Goal: Task Accomplishment & Management: Manage account settings

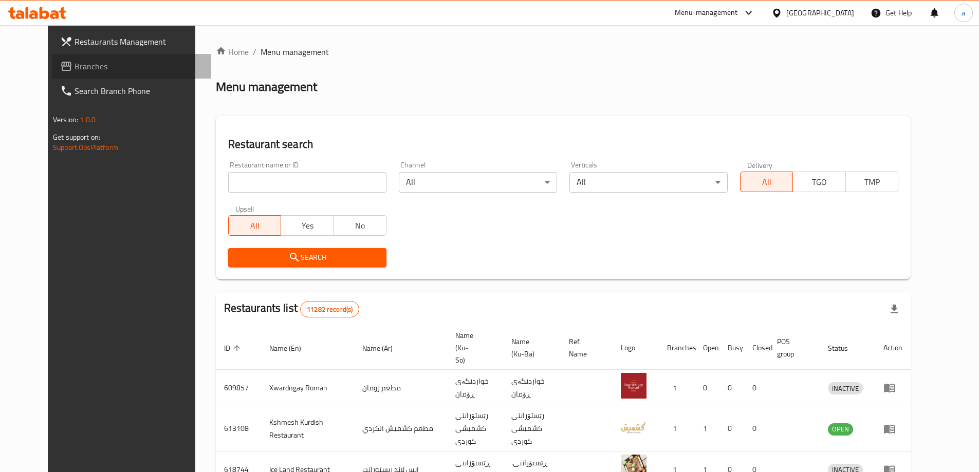
click at [80, 71] on span "Branches" at bounding box center [138, 66] width 128 height 12
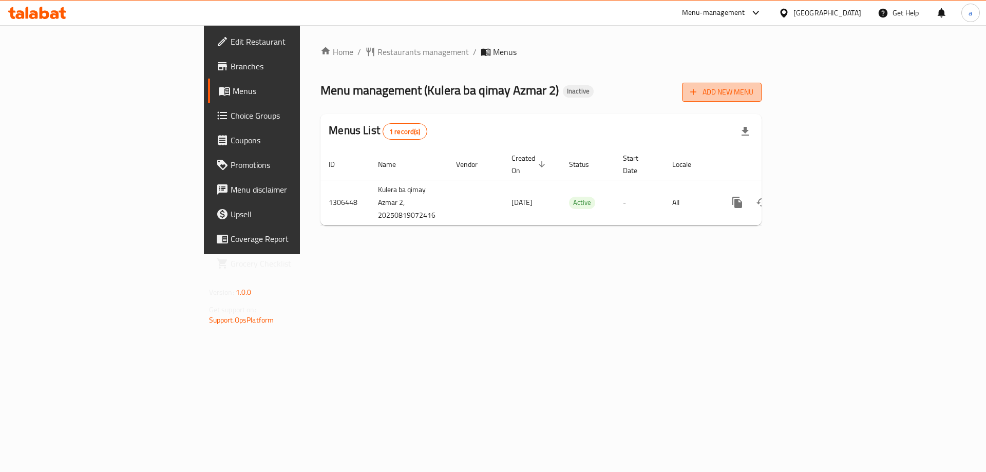
click at [754, 97] on span "Add New Menu" at bounding box center [721, 92] width 63 height 13
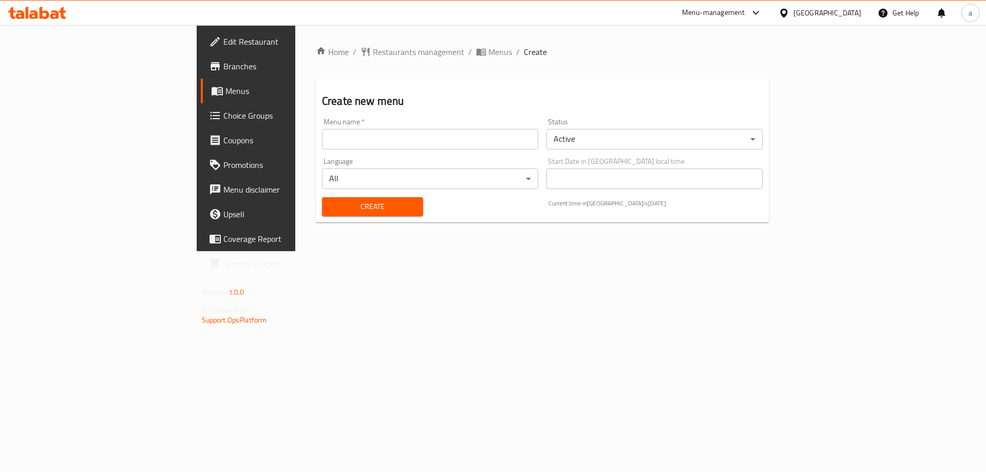
click at [484, 148] on input "text" at bounding box center [430, 139] width 216 height 21
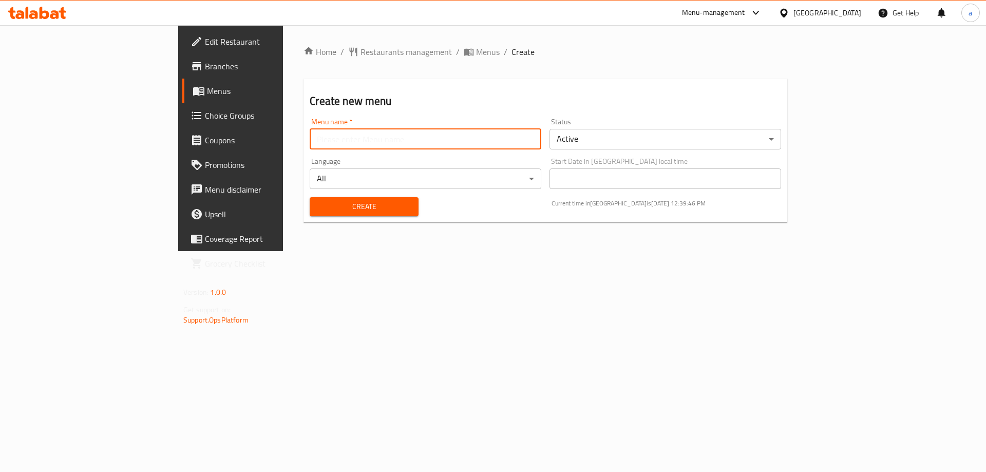
type input "amna"
click at [316, 219] on div "Create" at bounding box center [364, 206] width 121 height 31
click at [318, 212] on span "Create" at bounding box center [364, 206] width 92 height 13
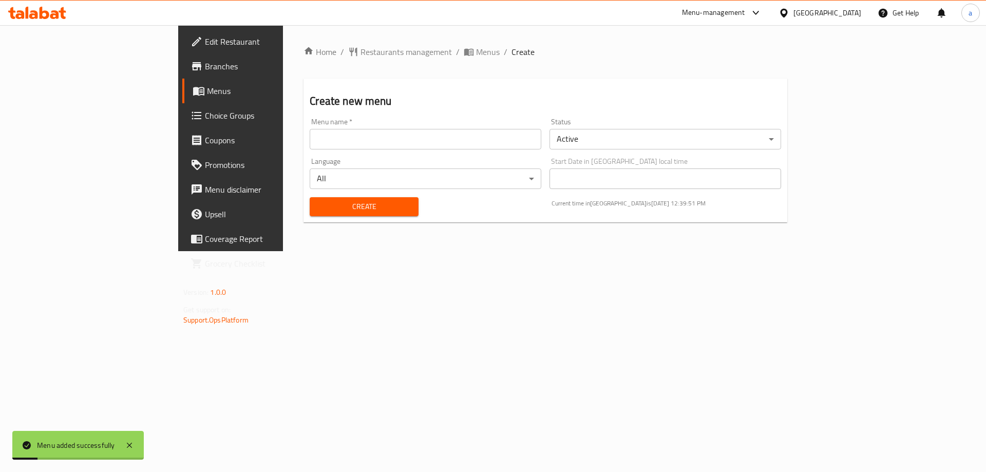
click at [182, 99] on link "Menus" at bounding box center [262, 91] width 161 height 25
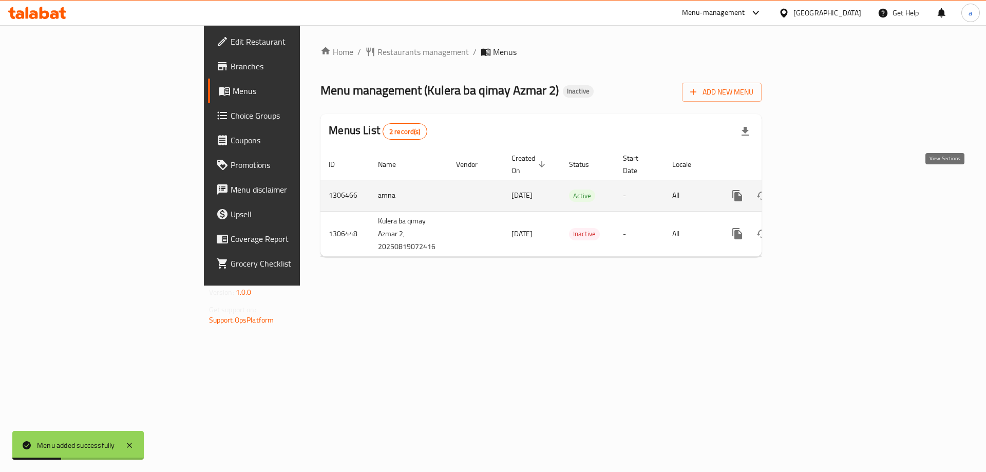
click at [818, 190] on icon "enhanced table" at bounding box center [811, 196] width 12 height 12
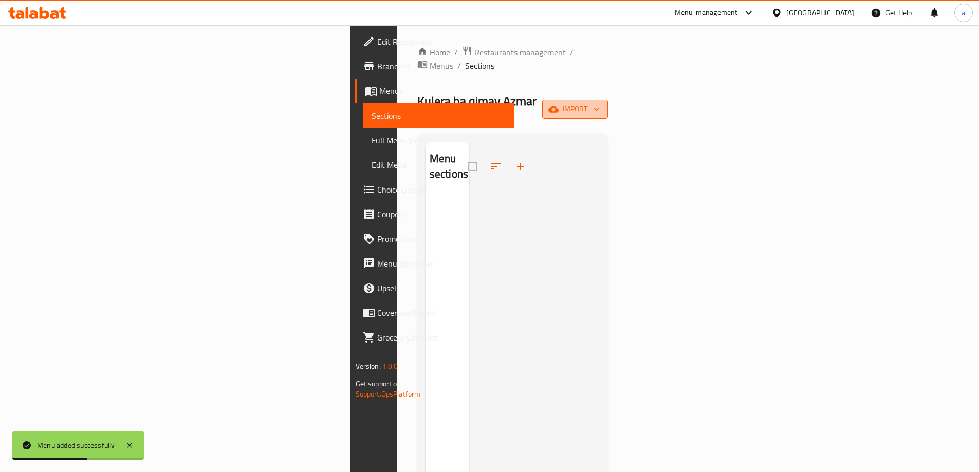
click at [599, 103] on span "import" at bounding box center [574, 109] width 49 height 13
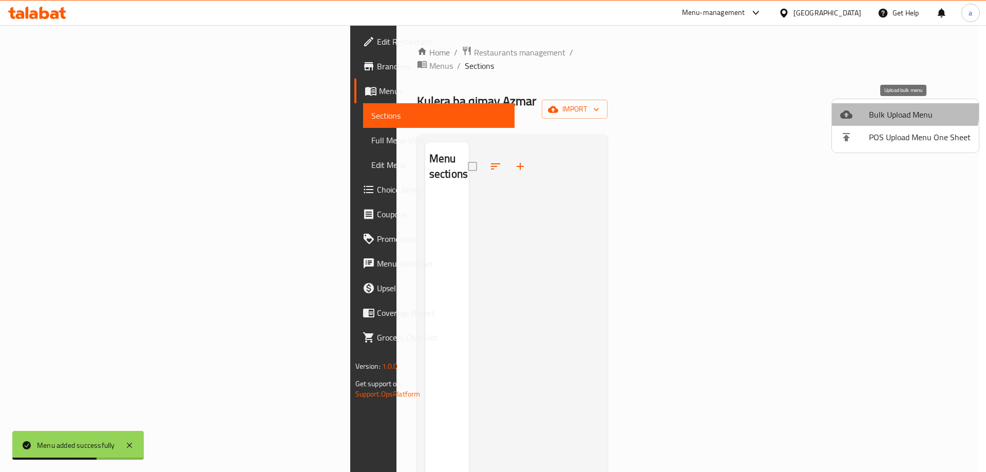
click at [873, 108] on span "Bulk Upload Menu" at bounding box center [920, 114] width 102 height 12
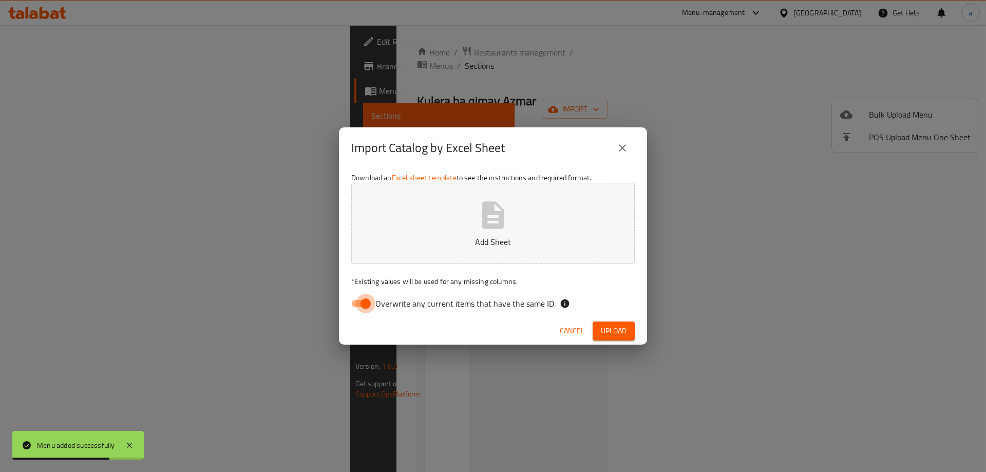
drag, startPoint x: 360, startPoint y: 312, endPoint x: 356, endPoint y: 306, distance: 6.9
click at [356, 307] on input "Overwrite any current items that have the same ID." at bounding box center [365, 304] width 59 height 20
checkbox input "false"
click at [387, 232] on button "Add Sheet" at bounding box center [493, 223] width 284 height 81
click at [631, 338] on button "Upload" at bounding box center [614, 331] width 42 height 19
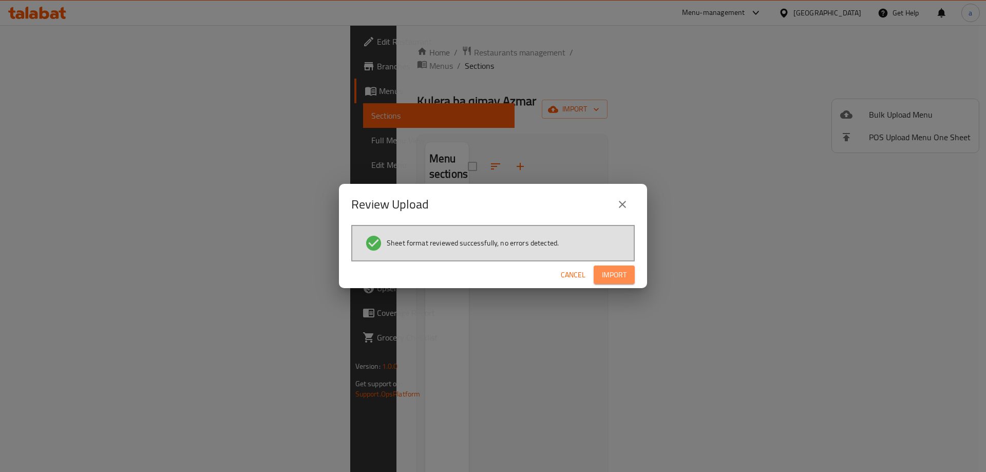
click at [621, 274] on span "Import" at bounding box center [614, 275] width 25 height 13
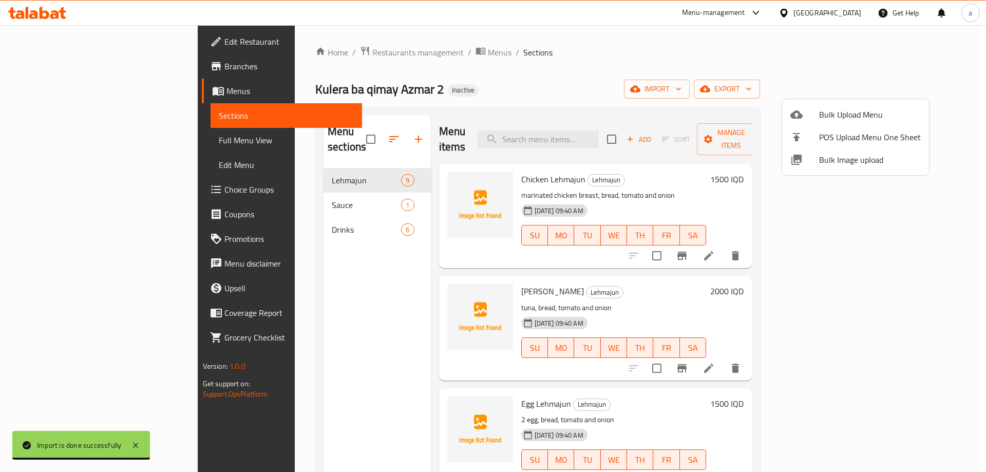
click at [267, 193] on div at bounding box center [493, 236] width 986 height 472
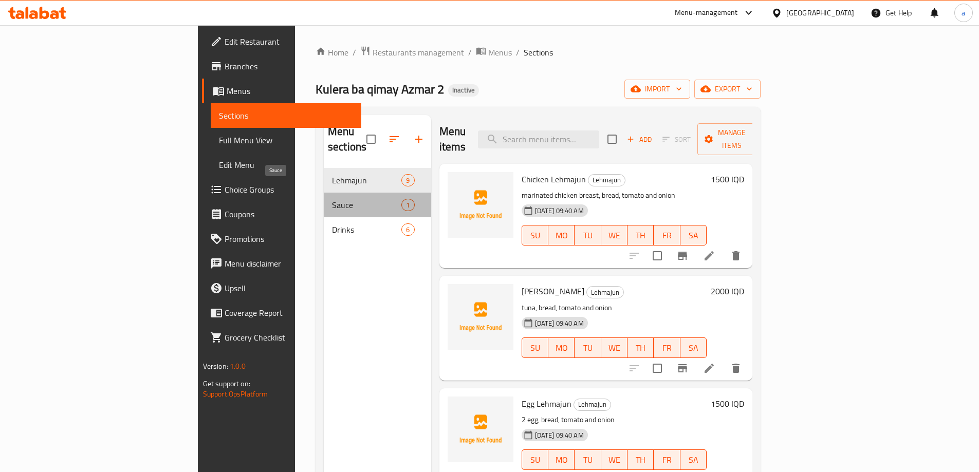
click at [332, 199] on span "Sauce" at bounding box center [366, 205] width 69 height 12
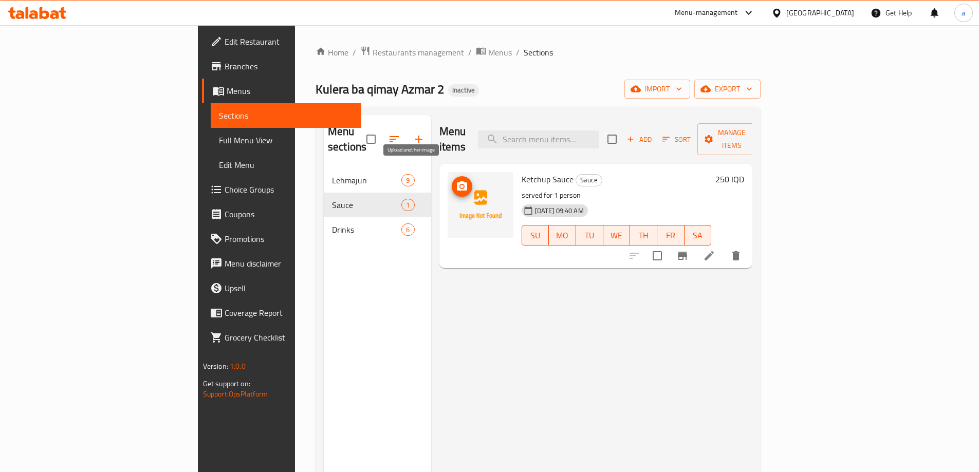
click at [457, 181] on icon "upload picture" at bounding box center [462, 185] width 10 height 9
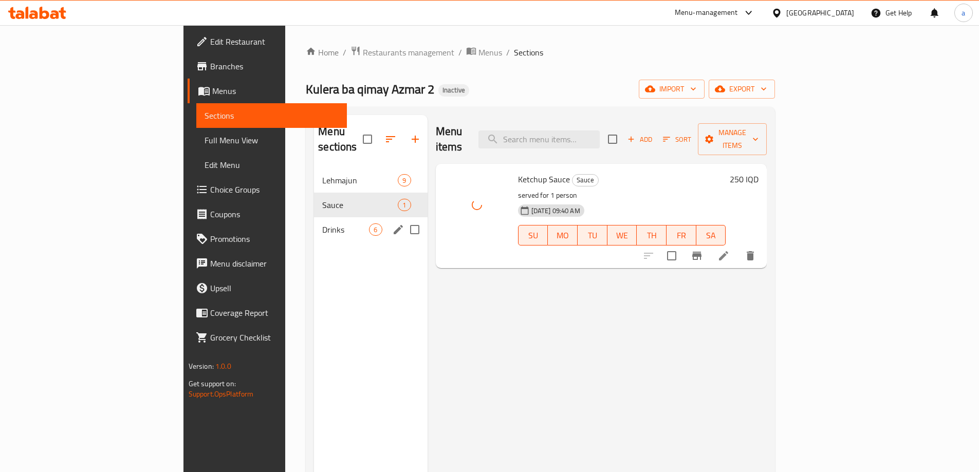
click at [314, 217] on div "Drinks 6" at bounding box center [370, 229] width 113 height 25
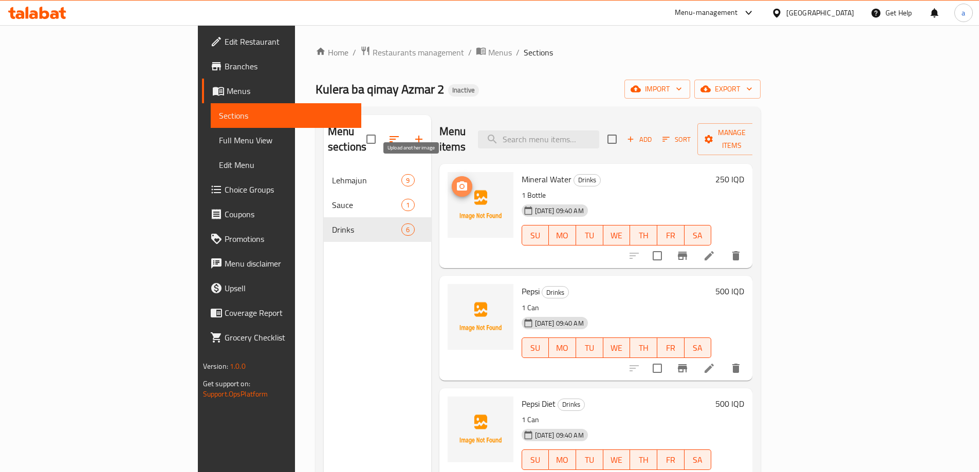
click at [456, 180] on icon "upload picture" at bounding box center [462, 186] width 12 height 12
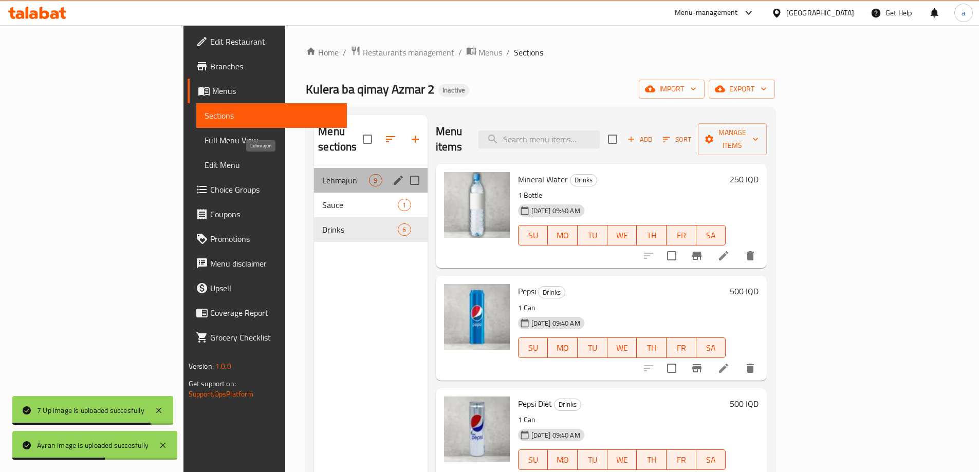
click at [322, 174] on span "Lehmajun" at bounding box center [345, 180] width 47 height 12
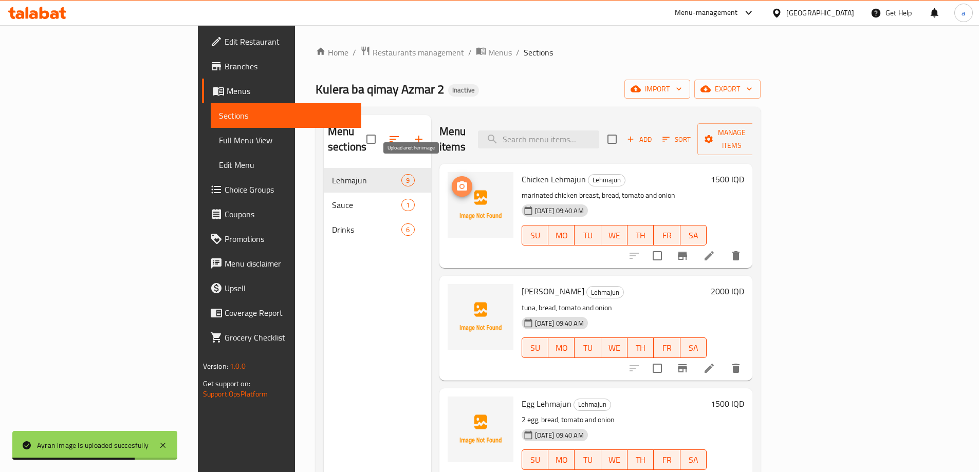
click at [457, 181] on icon "upload picture" at bounding box center [462, 185] width 10 height 9
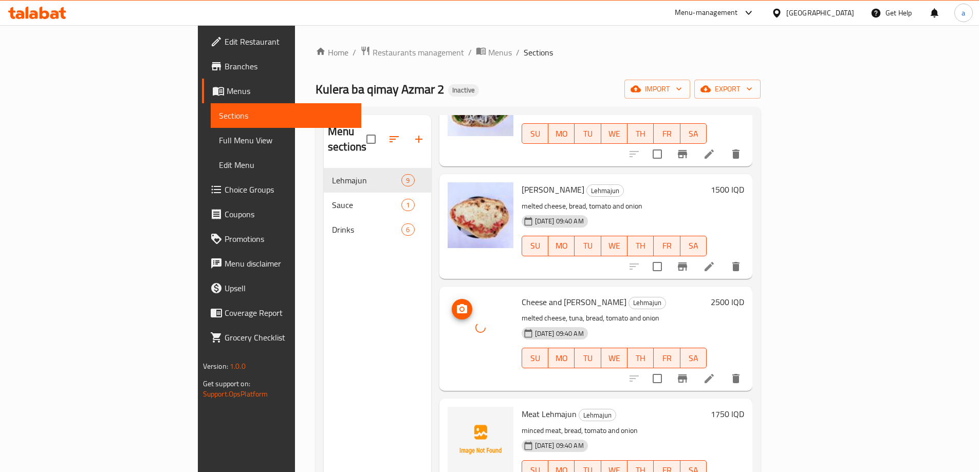
scroll to position [144, 0]
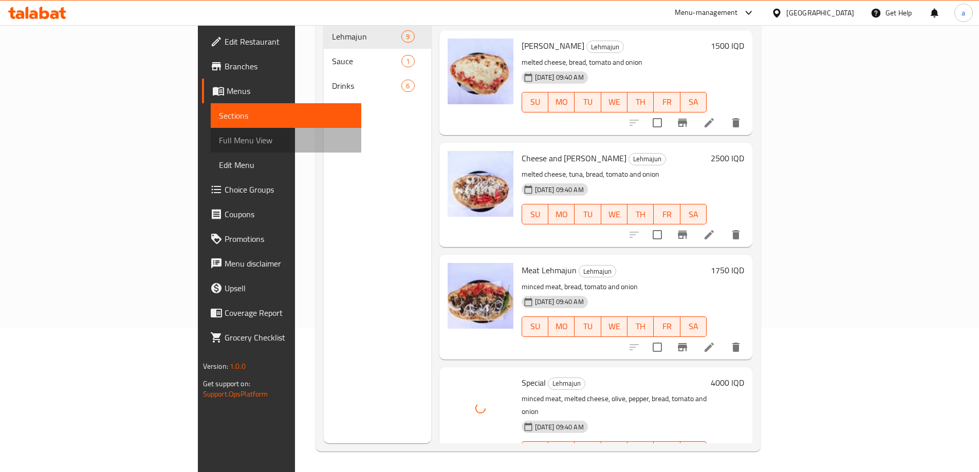
click at [219, 138] on span "Full Menu View" at bounding box center [286, 140] width 134 height 12
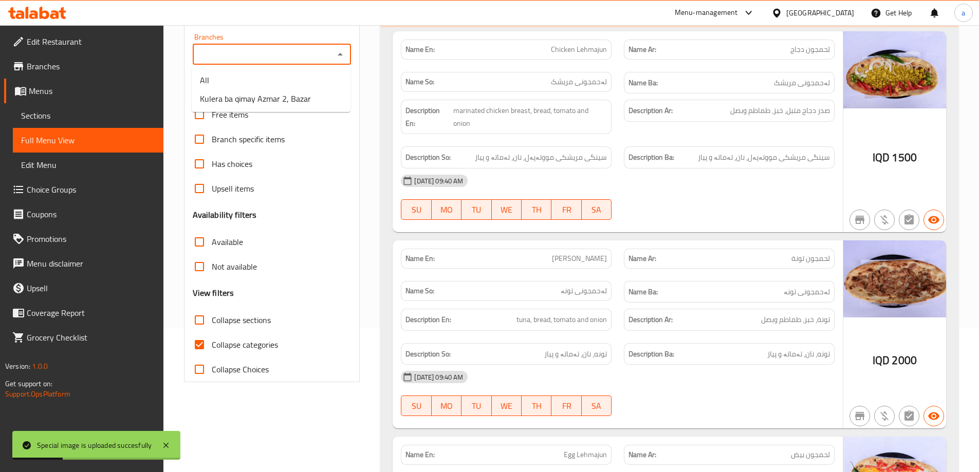
click at [328, 49] on input "Branches" at bounding box center [264, 54] width 136 height 14
click at [278, 97] on span "Kulera ba qimay Azmar 2, Bazar" at bounding box center [255, 98] width 111 height 12
type input "Kulera ba qimay Azmar 2, Bazar"
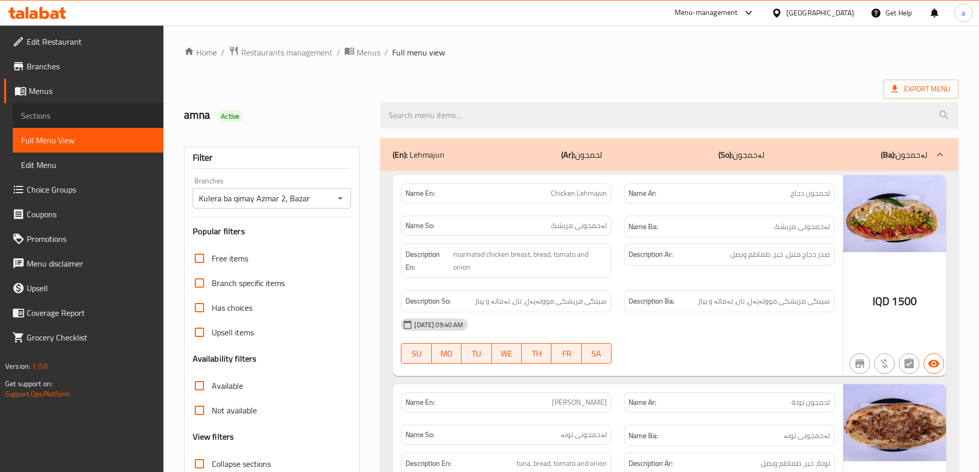
click at [95, 118] on span "Sections" at bounding box center [88, 115] width 134 height 12
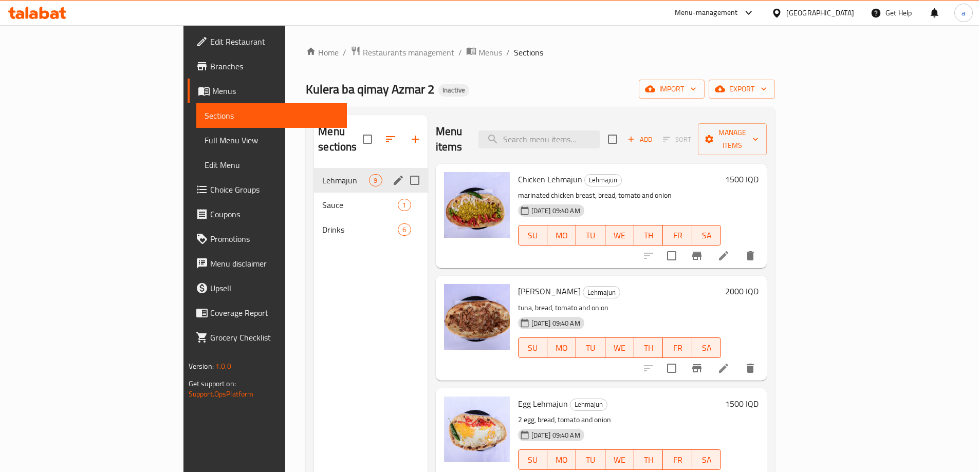
click at [404, 170] on input "Menu sections" at bounding box center [415, 181] width 22 height 22
checkbox input "true"
click at [404, 194] on input "Menu sections" at bounding box center [415, 205] width 22 height 22
checkbox input "true"
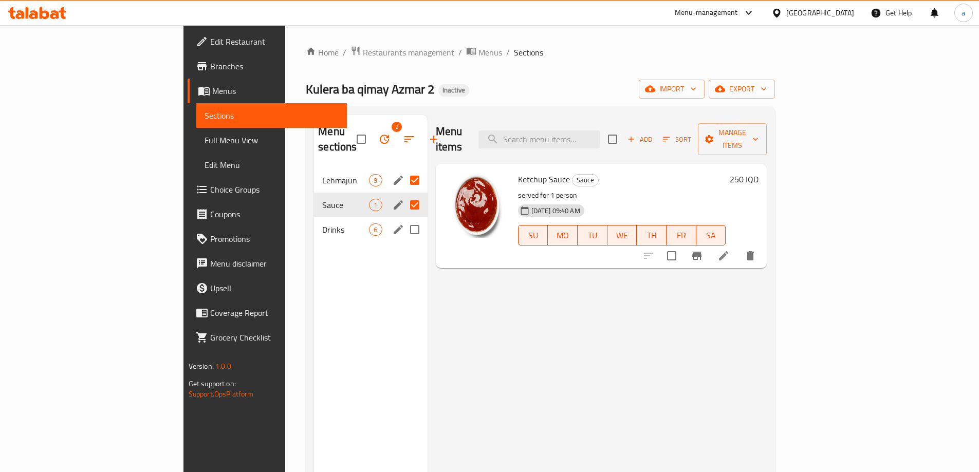
click at [404, 219] on input "Menu sections" at bounding box center [415, 230] width 22 height 22
checkbox input "true"
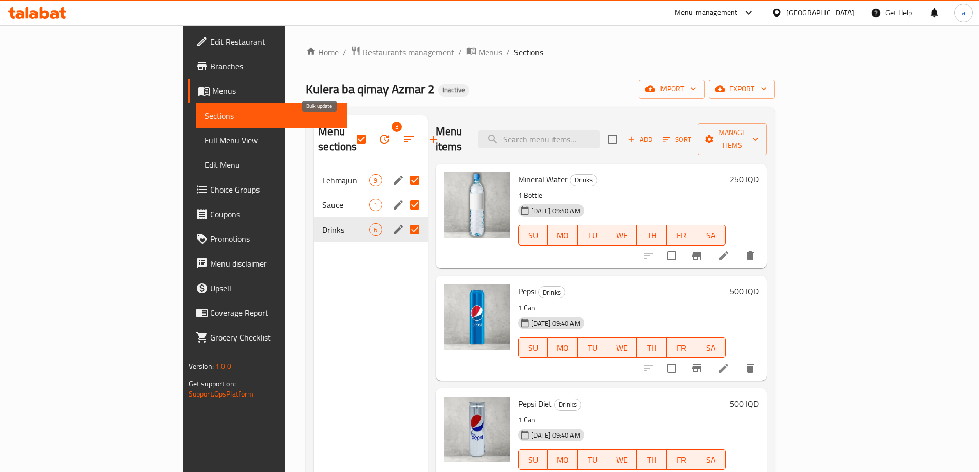
click at [380, 135] on icon "button" at bounding box center [384, 139] width 9 height 9
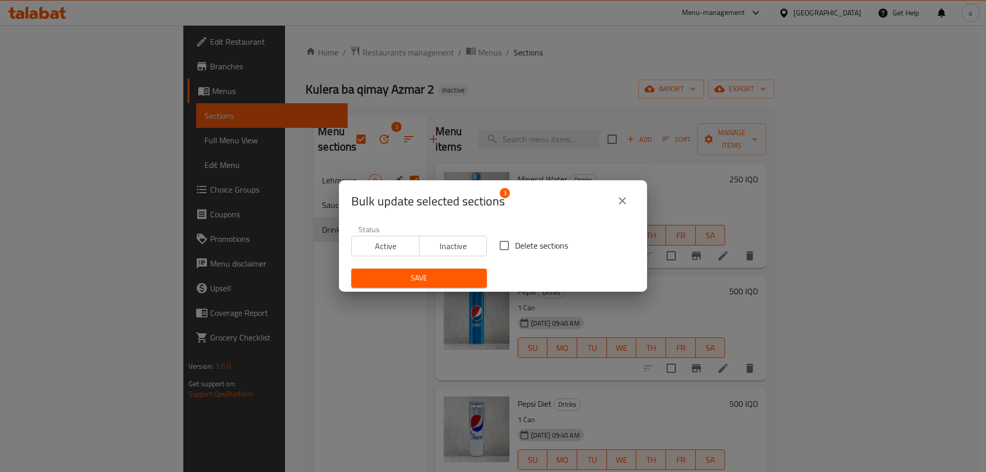
drag, startPoint x: 499, startPoint y: 242, endPoint x: 472, endPoint y: 259, distance: 32.1
click at [500, 242] on input "Delete sections" at bounding box center [505, 246] width 22 height 22
checkbox input "true"
click at [444, 277] on span "Save" at bounding box center [419, 278] width 119 height 13
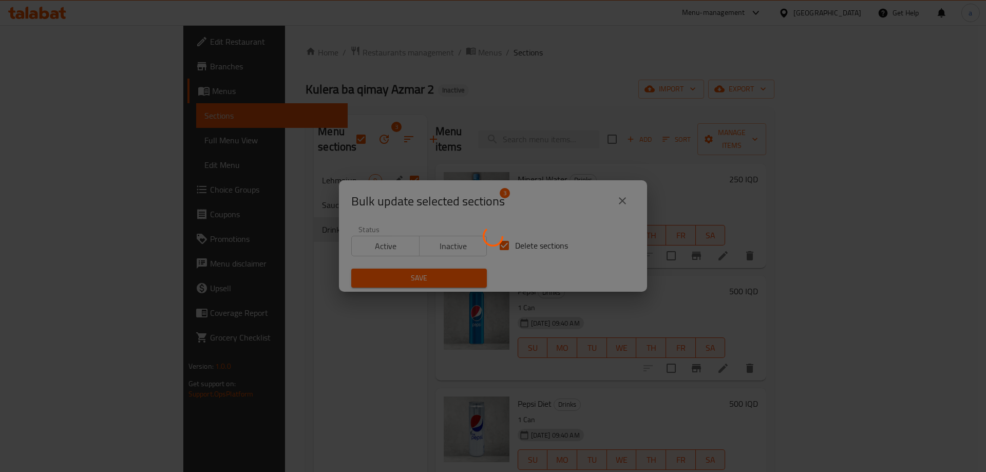
checkbox input "false"
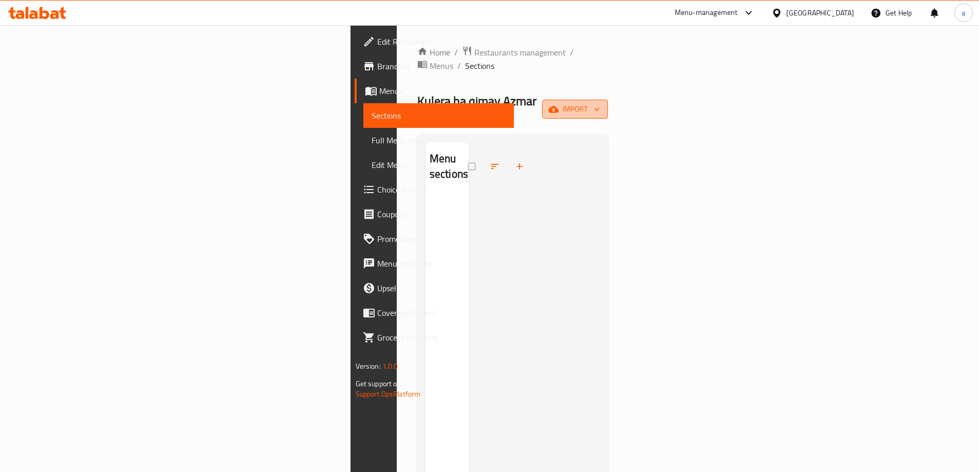
click at [558, 104] on icon "button" at bounding box center [553, 109] width 10 height 10
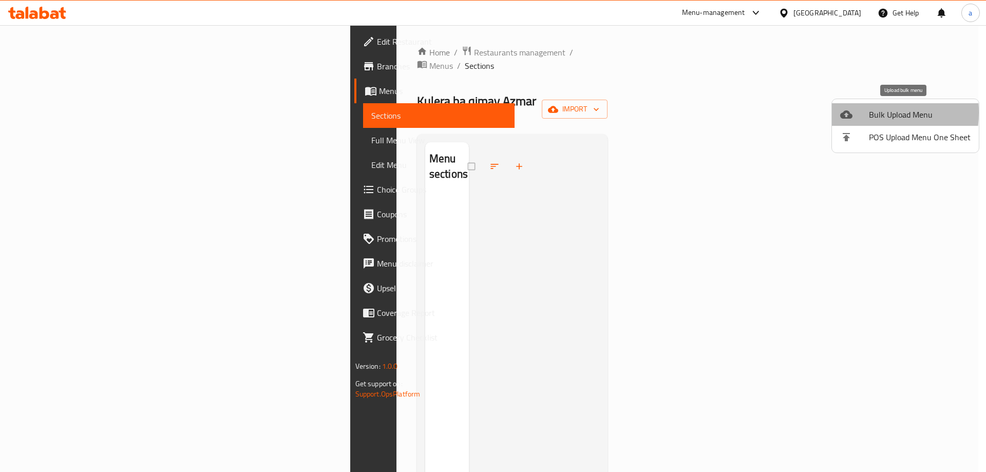
click at [857, 112] on div at bounding box center [854, 114] width 29 height 12
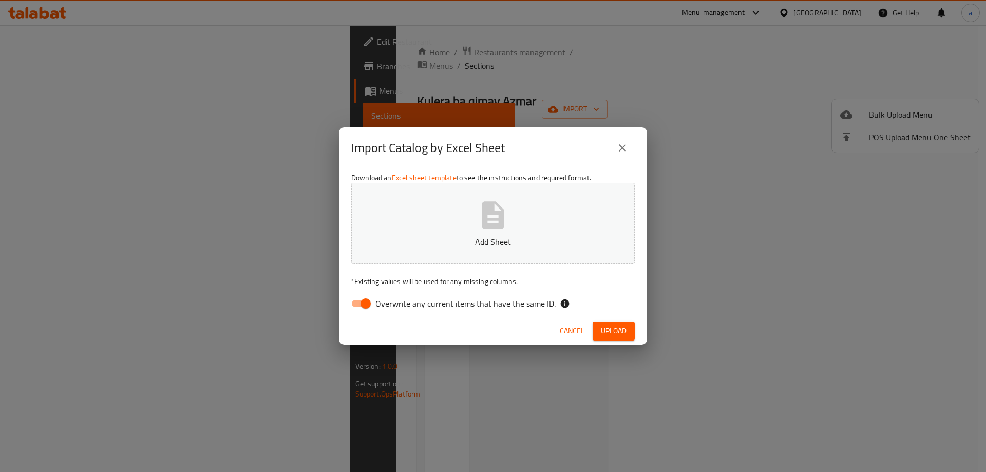
click at [360, 310] on input "Overwrite any current items that have the same ID." at bounding box center [365, 304] width 59 height 20
checkbox input "false"
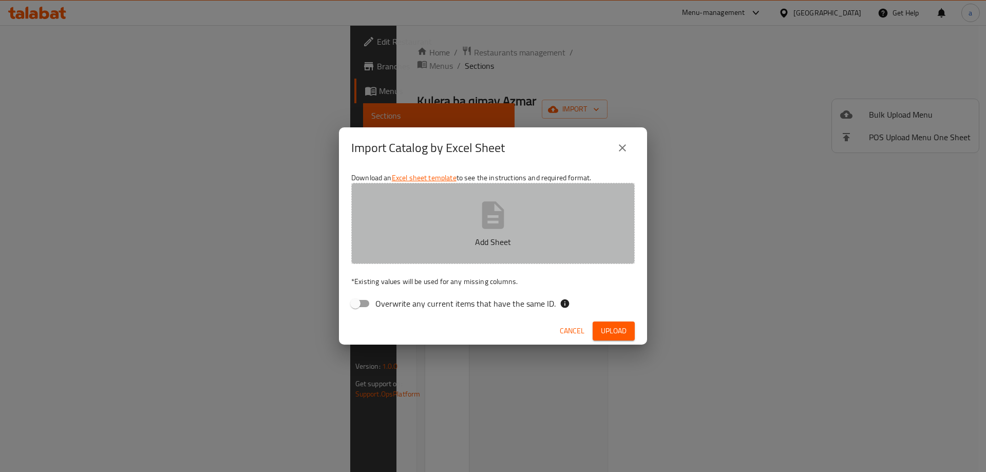
click at [397, 224] on button "Add Sheet" at bounding box center [493, 223] width 284 height 81
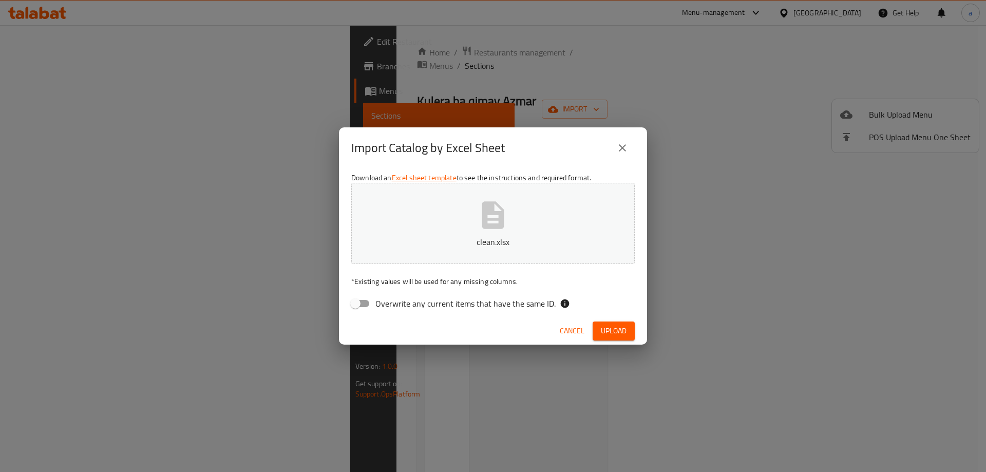
click at [625, 331] on span "Upload" at bounding box center [614, 331] width 26 height 13
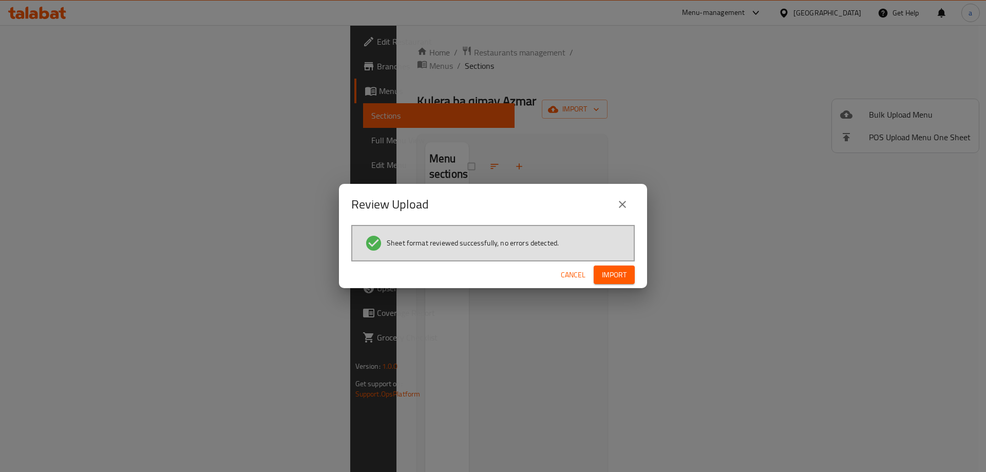
click at [609, 277] on span "Import" at bounding box center [614, 275] width 25 height 13
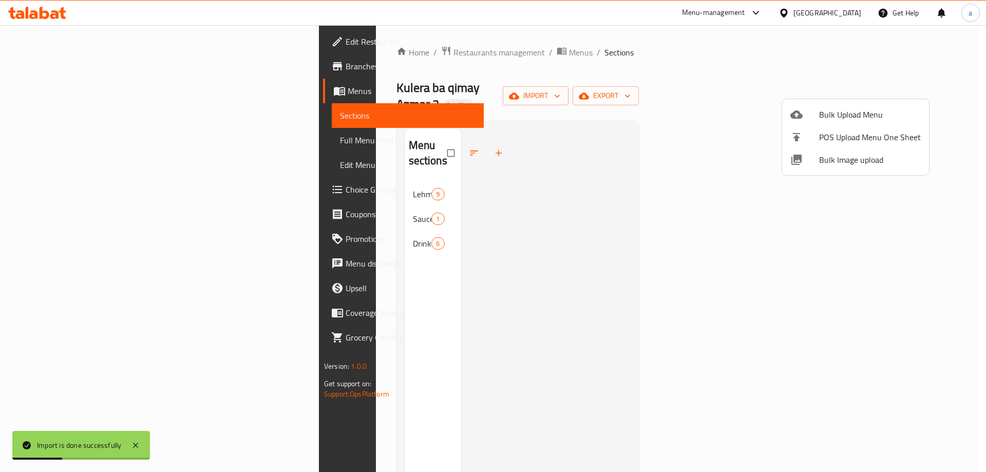
click at [280, 164] on div at bounding box center [493, 236] width 986 height 472
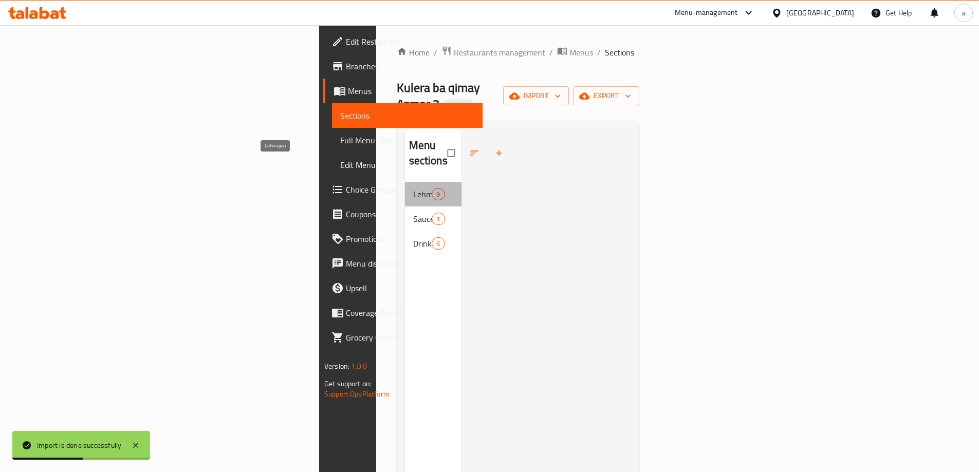
click at [413, 188] on span "Lehmajun" at bounding box center [422, 194] width 19 height 12
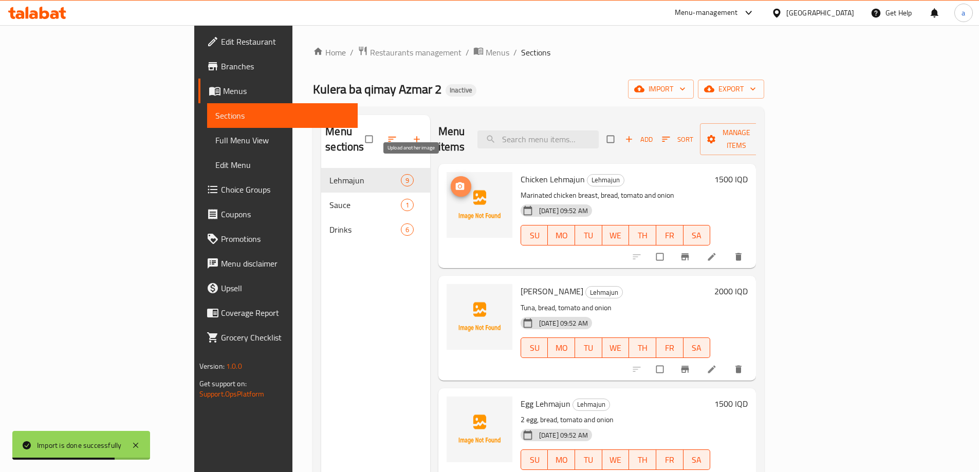
click at [455, 181] on icon "upload picture" at bounding box center [460, 186] width 10 height 10
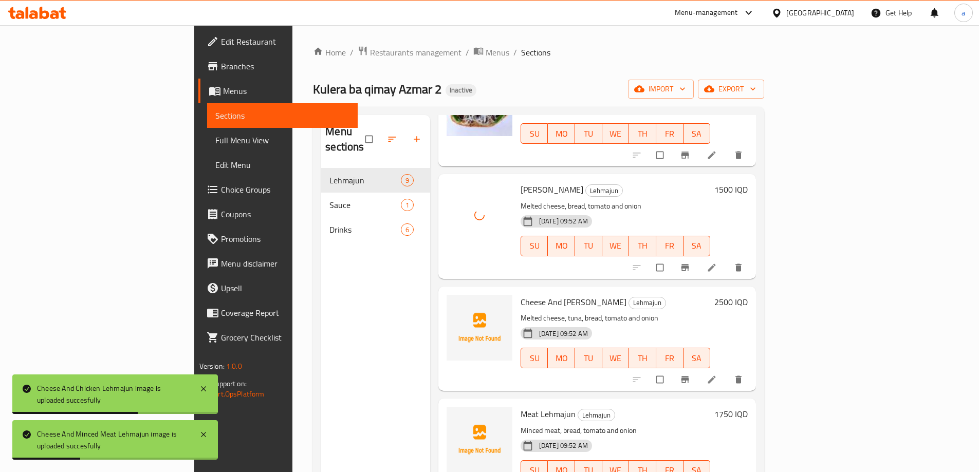
scroll to position [144, 0]
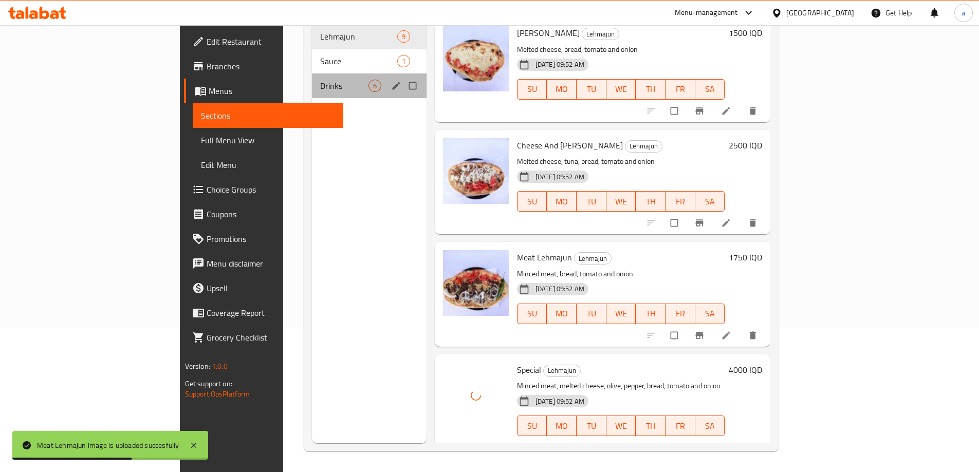
click at [312, 73] on div "Drinks 6" at bounding box center [369, 85] width 115 height 25
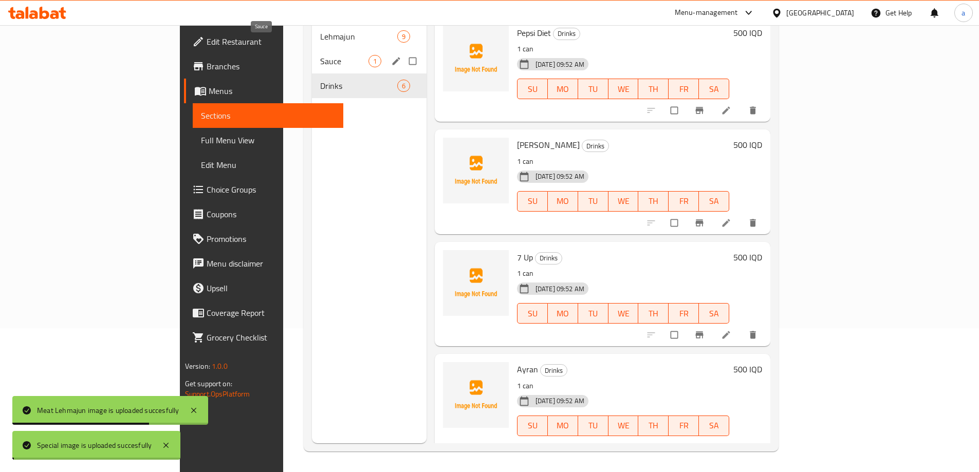
click at [320, 55] on span "Sauce" at bounding box center [344, 61] width 48 height 12
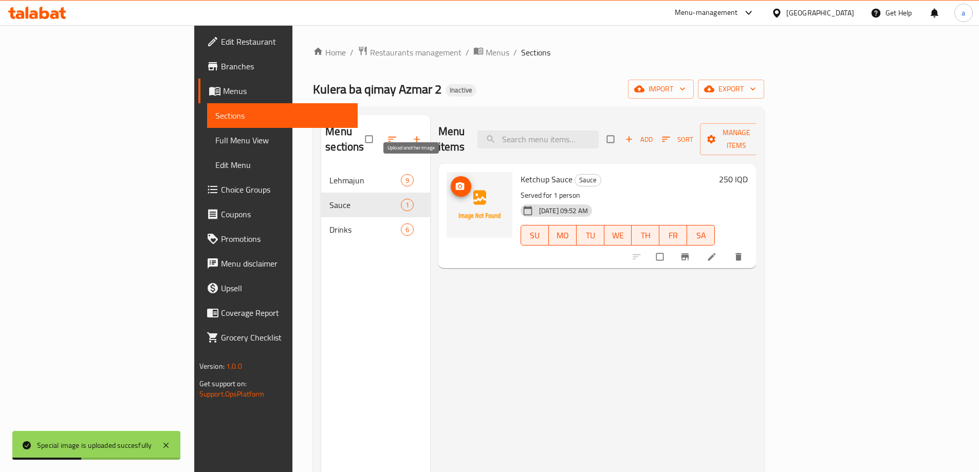
click at [458, 185] on circle "upload picture" at bounding box center [459, 186] width 3 height 3
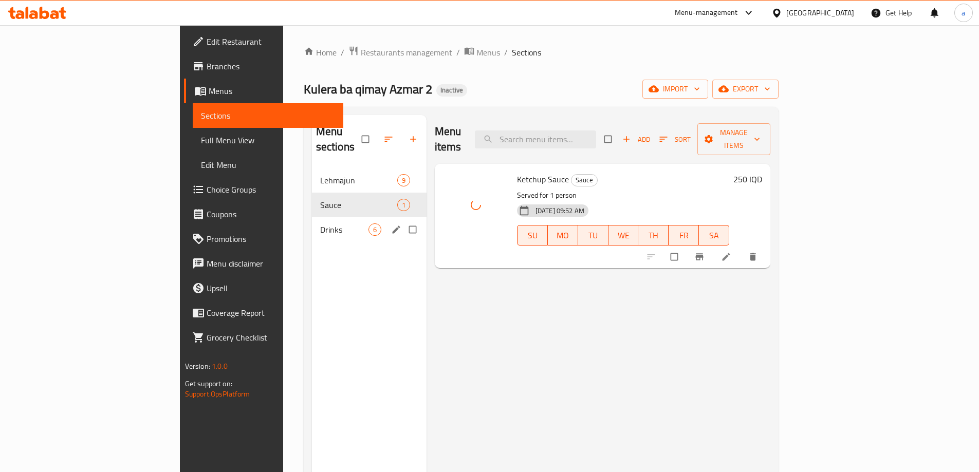
click at [320, 223] on span "Drinks" at bounding box center [344, 229] width 48 height 12
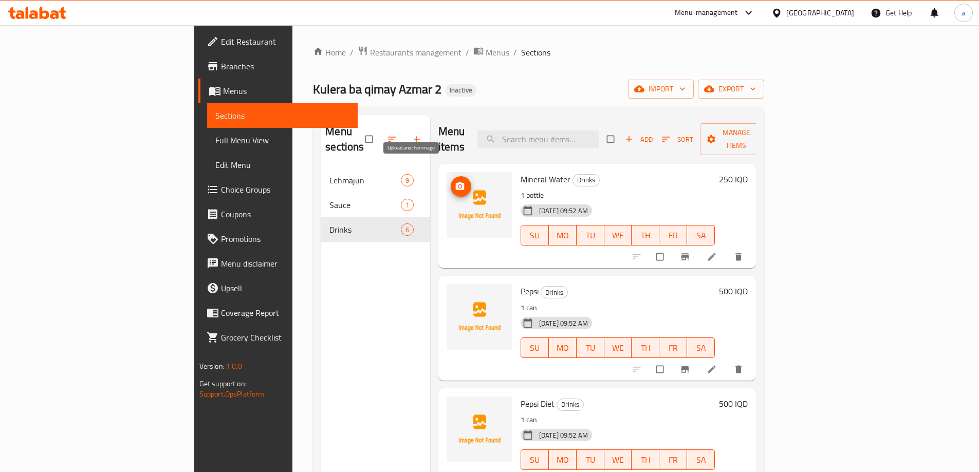
click at [455, 182] on icon "upload picture" at bounding box center [459, 186] width 9 height 8
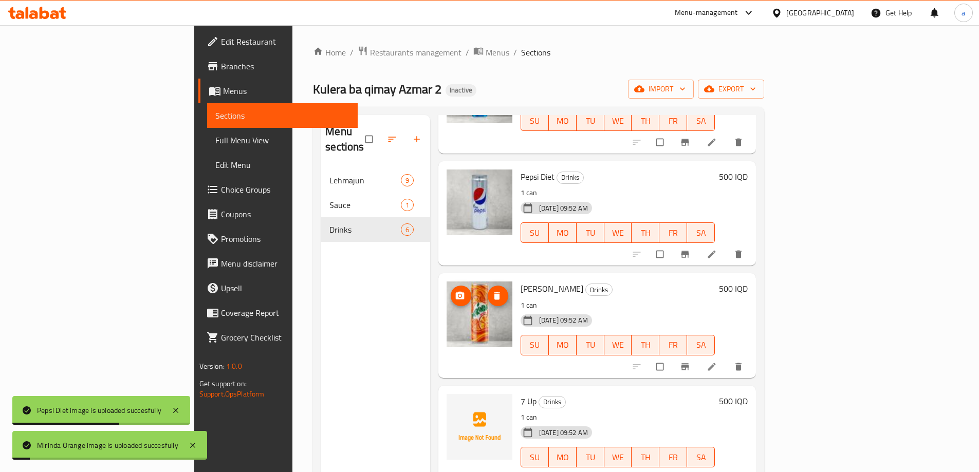
scroll to position [144, 0]
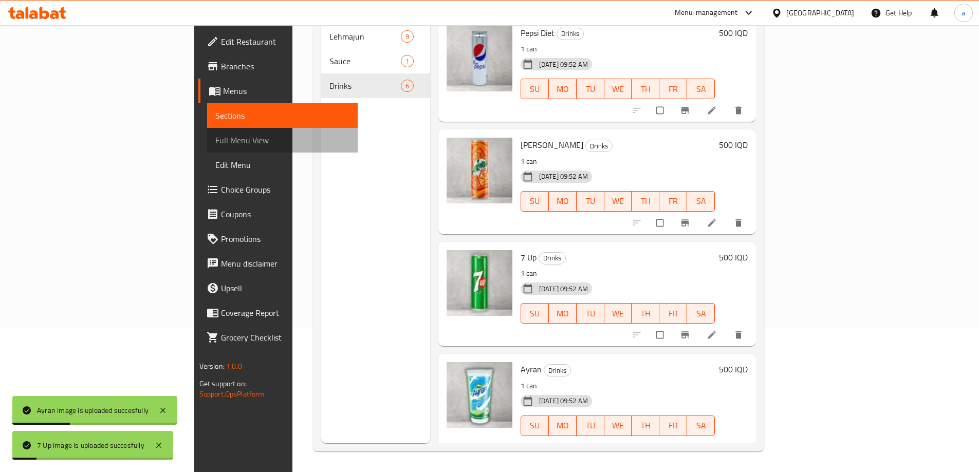
click at [215, 137] on span "Full Menu View" at bounding box center [282, 140] width 134 height 12
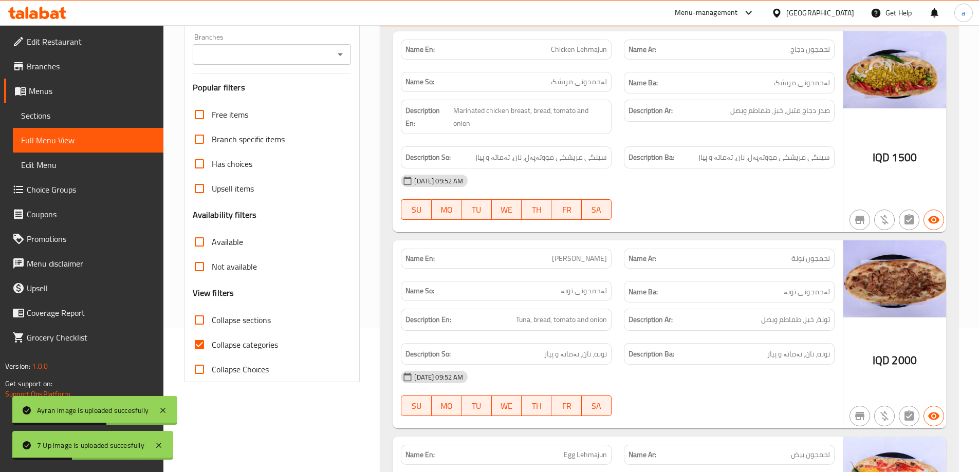
click at [341, 56] on icon "Open" at bounding box center [340, 54] width 12 height 12
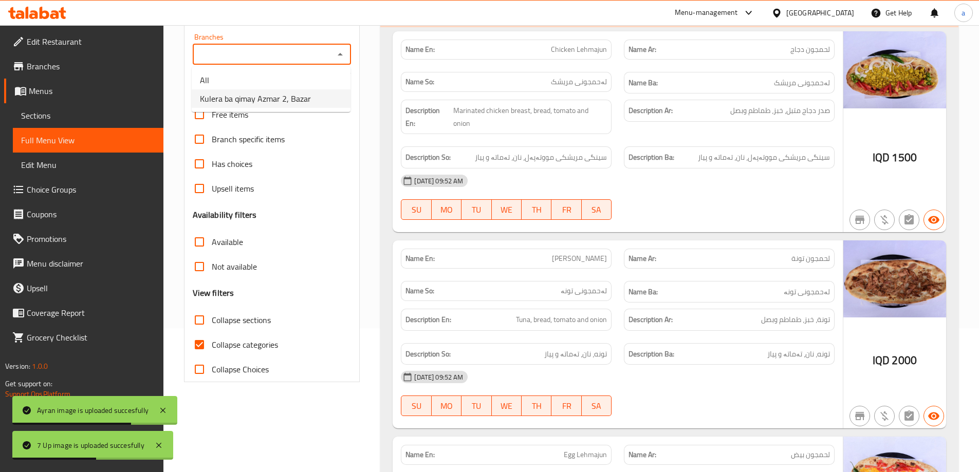
click at [310, 96] on li "Kulera ba qimay Azmar 2, Bazar" at bounding box center [271, 98] width 159 height 18
type input "Kulera ba qimay Azmar 2, Bazar"
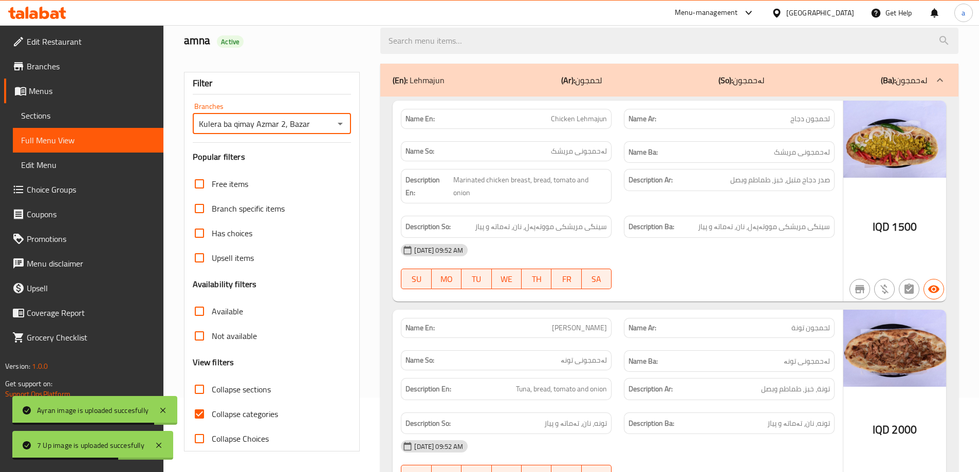
scroll to position [144, 0]
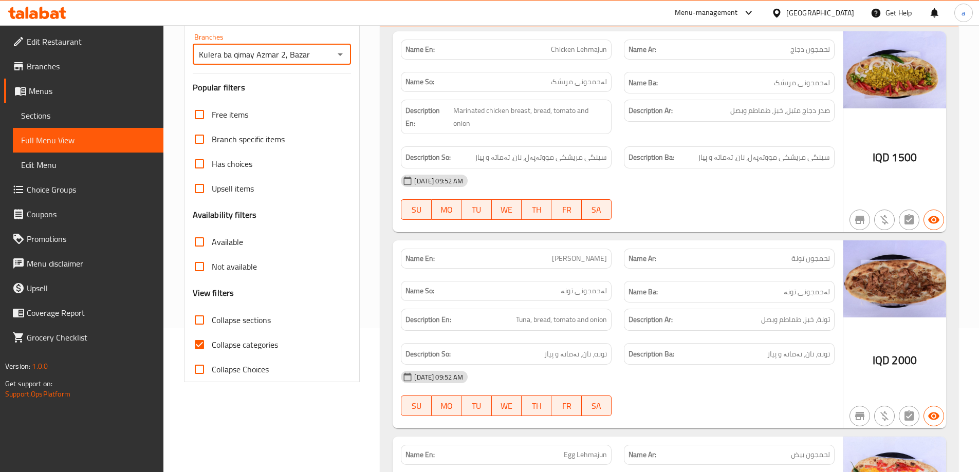
click at [256, 342] on span "Collapse categories" at bounding box center [245, 345] width 66 height 12
click at [212, 342] on input "Collapse categories" at bounding box center [199, 344] width 25 height 25
checkbox input "false"
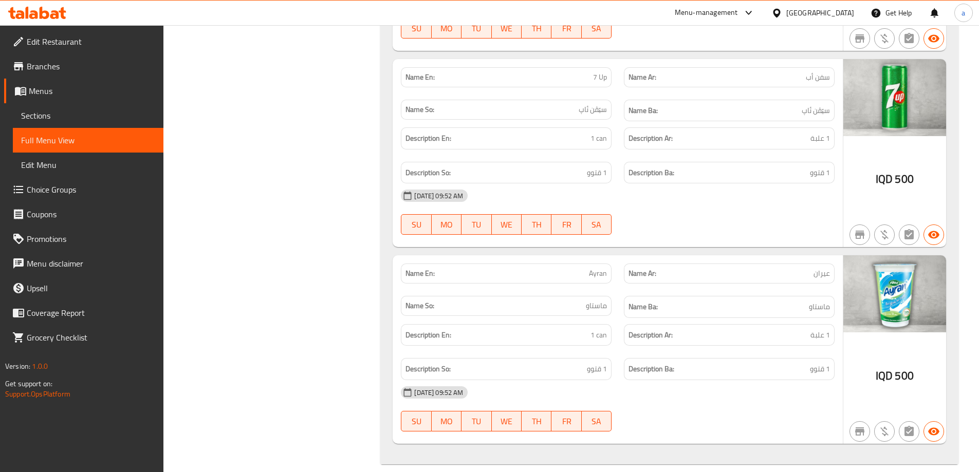
scroll to position [2903, 0]
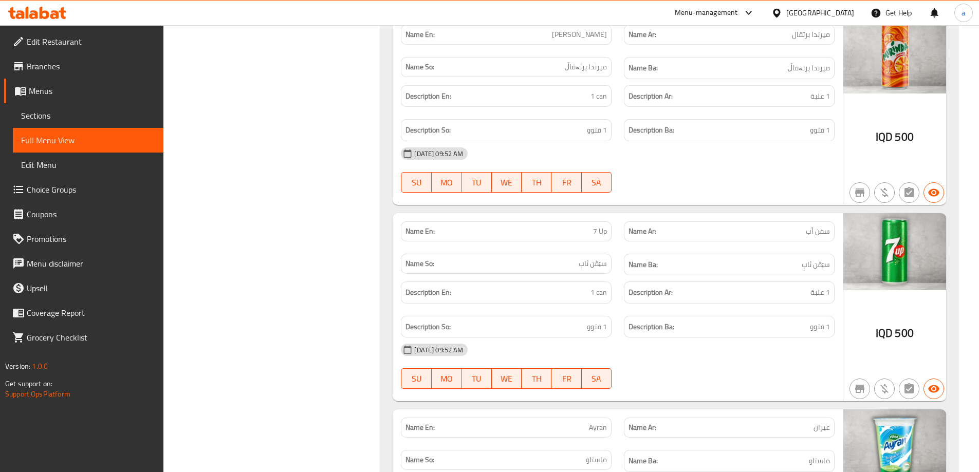
click at [49, 17] on icon at bounding box center [37, 13] width 58 height 12
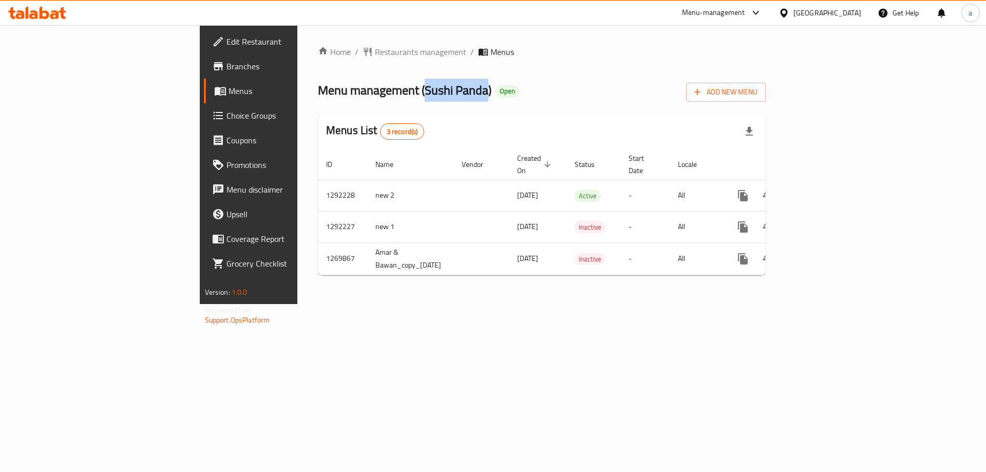
drag, startPoint x: 294, startPoint y: 85, endPoint x: 356, endPoint y: 85, distance: 62.2
click at [356, 85] on span "Menu management ( Sushi Panda )" at bounding box center [405, 90] width 174 height 23
copy span "Sushi Panda"
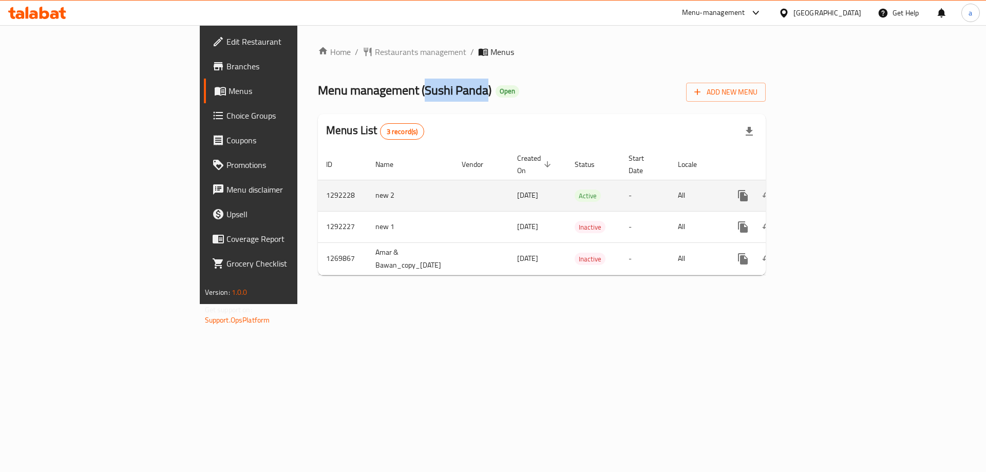
click at [823, 190] on icon "enhanced table" at bounding box center [817, 196] width 12 height 12
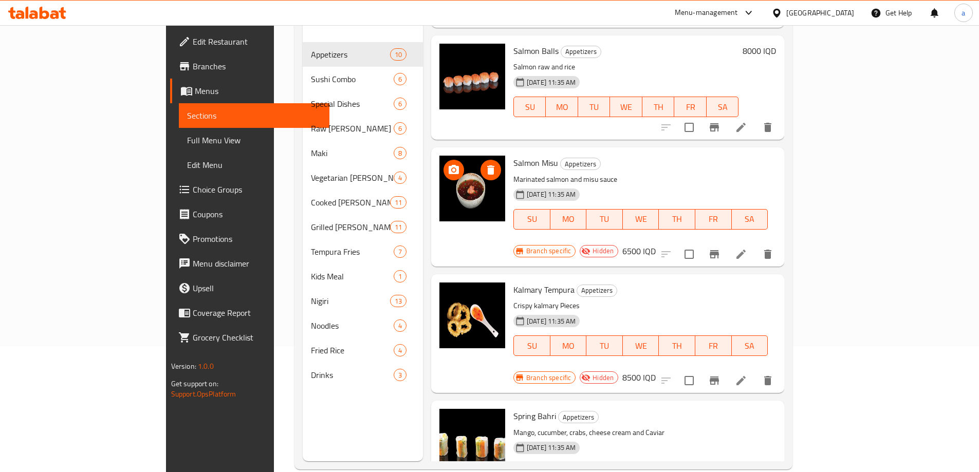
scroll to position [144, 0]
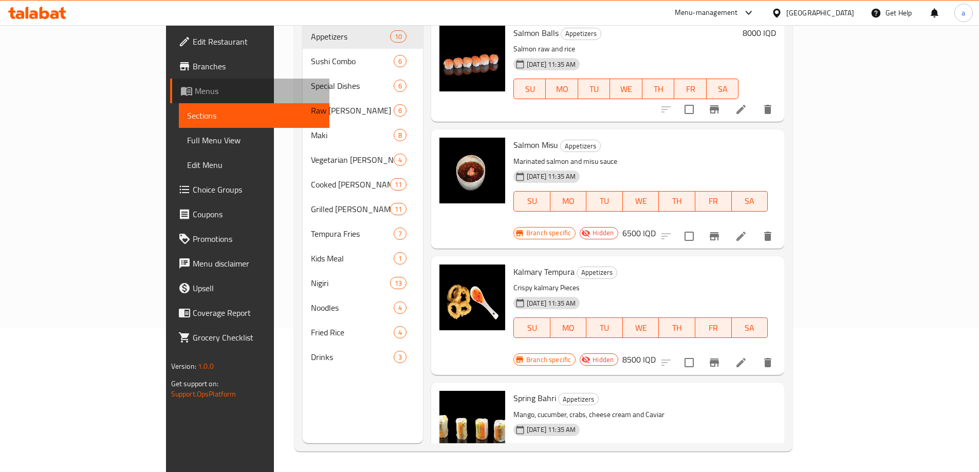
click at [170, 98] on link "Menus" at bounding box center [249, 91] width 159 height 25
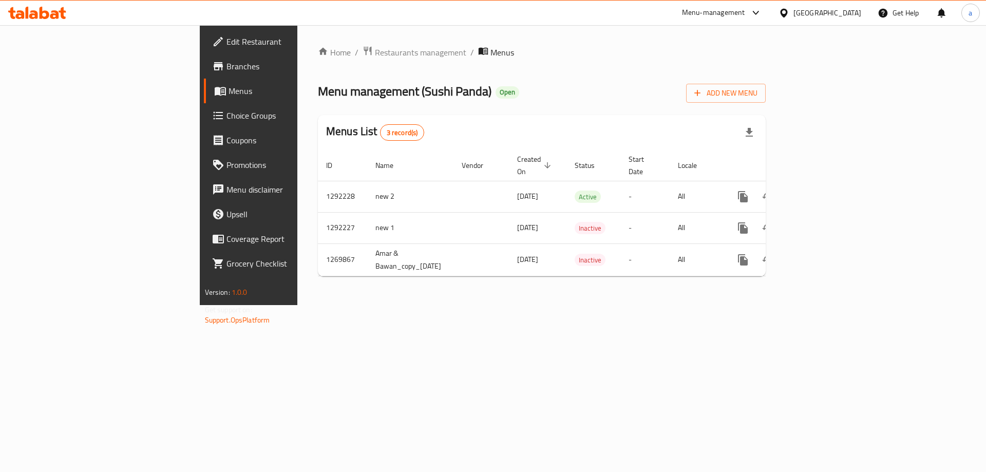
click at [227, 71] on span "Branches" at bounding box center [292, 66] width 130 height 12
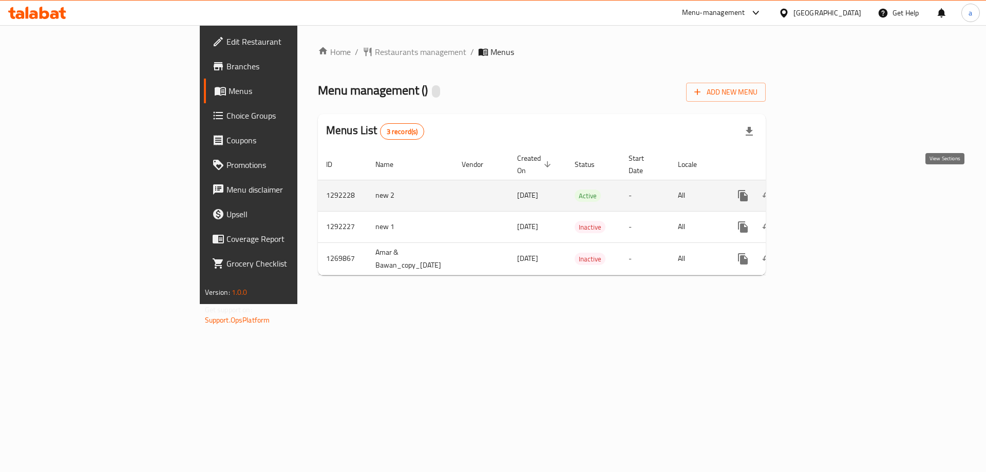
click at [823, 190] on icon "enhanced table" at bounding box center [817, 196] width 12 height 12
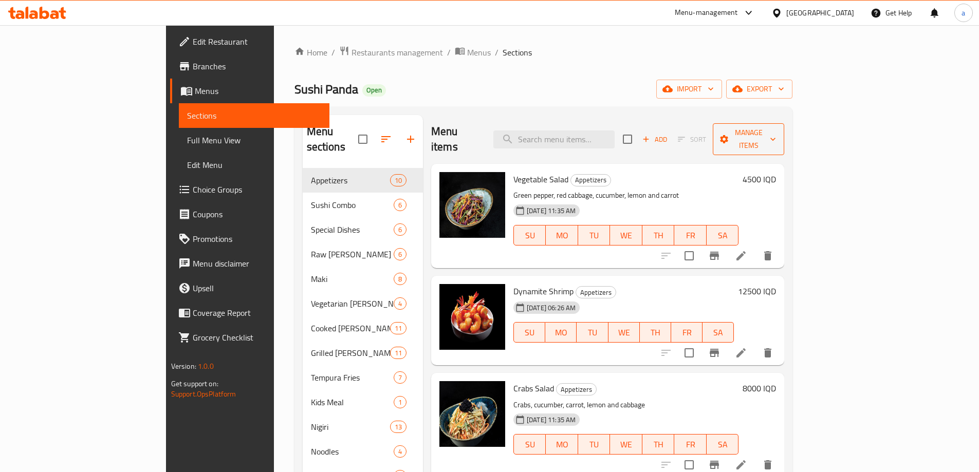
click at [776, 135] on span "Manage items" at bounding box center [748, 139] width 55 height 26
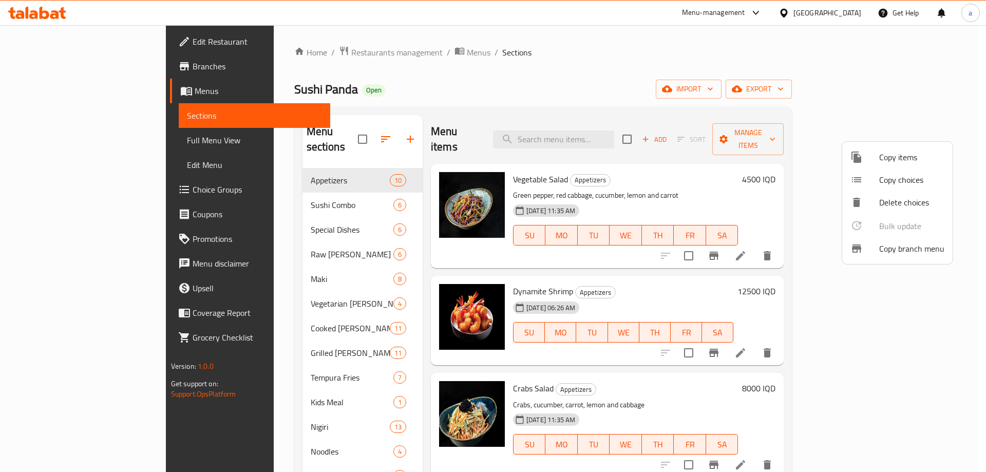
click at [902, 255] on span "Copy branch menu" at bounding box center [911, 248] width 65 height 12
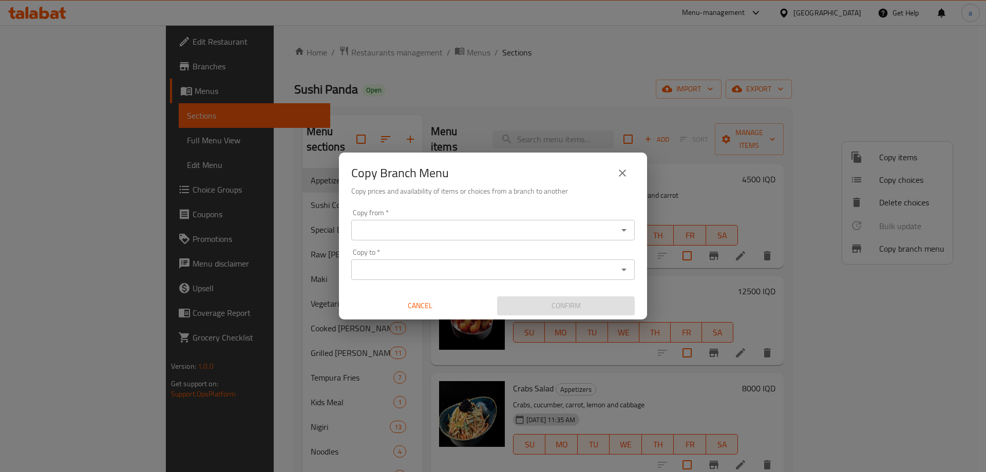
click at [491, 235] on input "Copy from   *" at bounding box center [484, 230] width 260 height 14
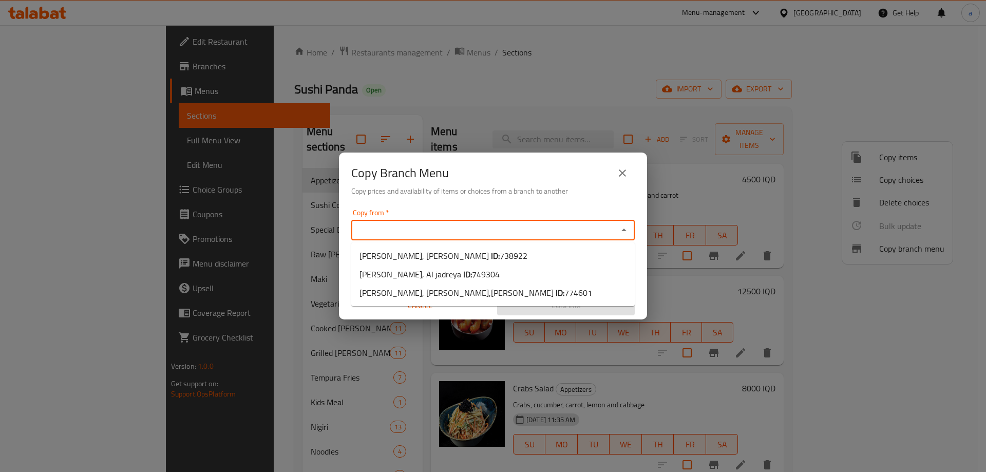
paste input "Sushi Panda, Al jadreya"
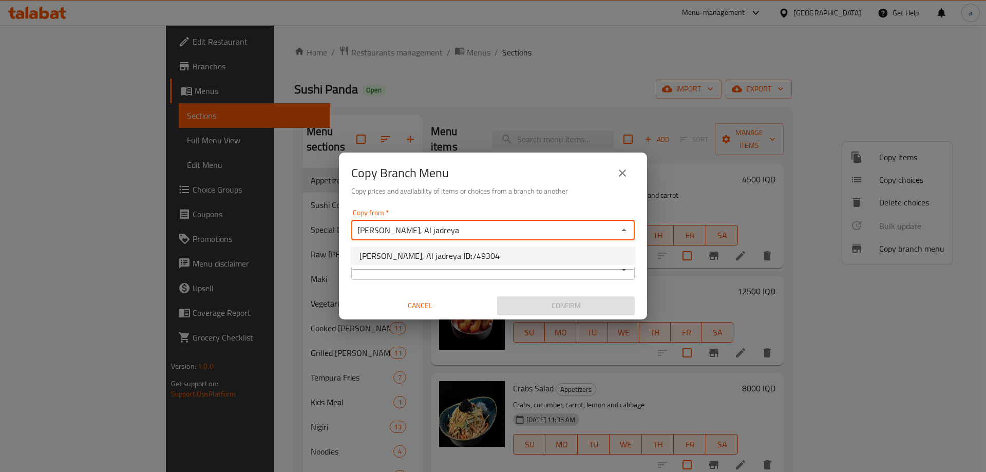
click at [472, 260] on span "749304" at bounding box center [486, 255] width 28 height 15
type input "[PERSON_NAME], Al jadreya"
click at [429, 265] on input "Copy to   *" at bounding box center [484, 269] width 260 height 14
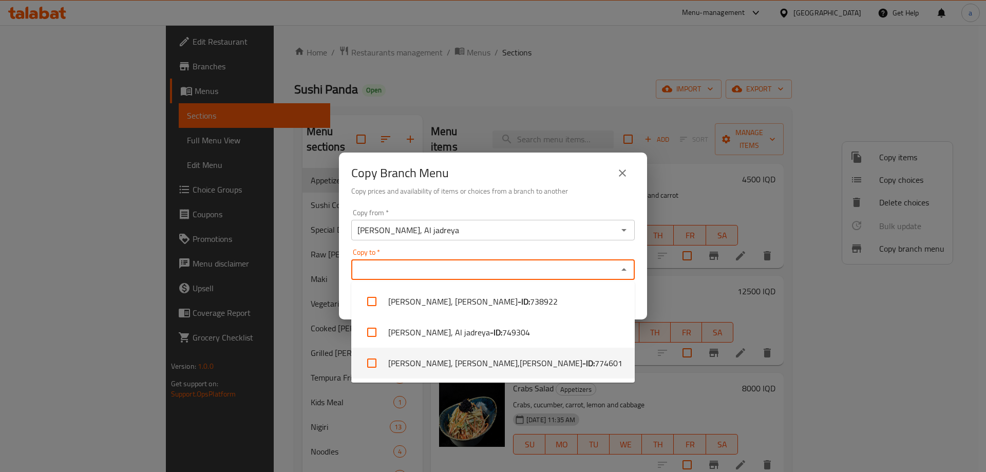
click at [372, 365] on input "checkbox" at bounding box center [372, 363] width 25 height 25
checkbox input "true"
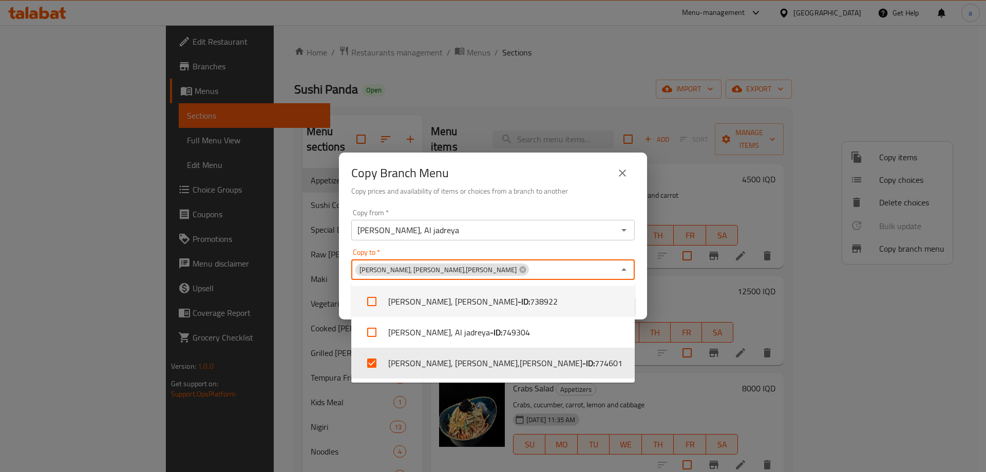
click at [497, 247] on div "Copy from   * Sushi Panda, Al jadreya Copy from * Copy to   * Sushi Panda, Al d…" at bounding box center [493, 262] width 308 height 115
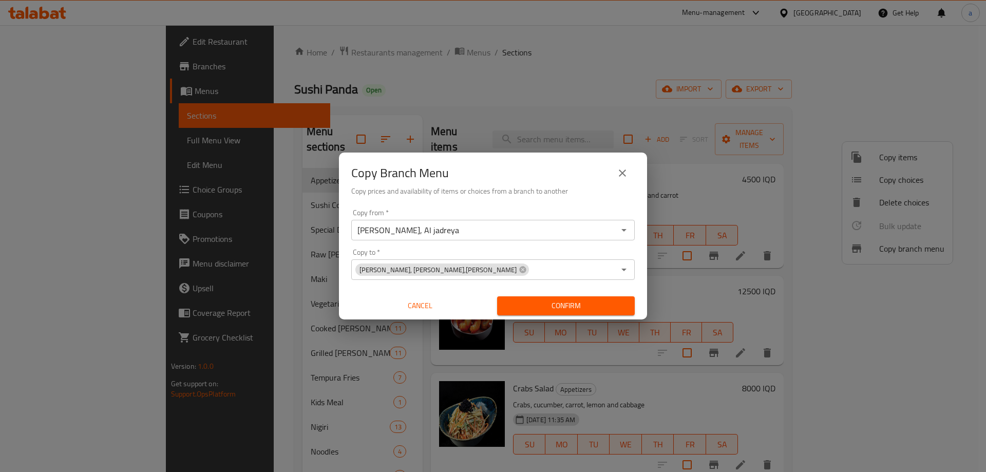
drag, startPoint x: 464, startPoint y: 263, endPoint x: 466, endPoint y: 269, distance: 6.0
click at [465, 266] on div "Sushi Panda, Al dawoodi,Al dawoodi Copy to *" at bounding box center [493, 269] width 284 height 21
click at [519, 270] on icon at bounding box center [523, 270] width 8 height 8
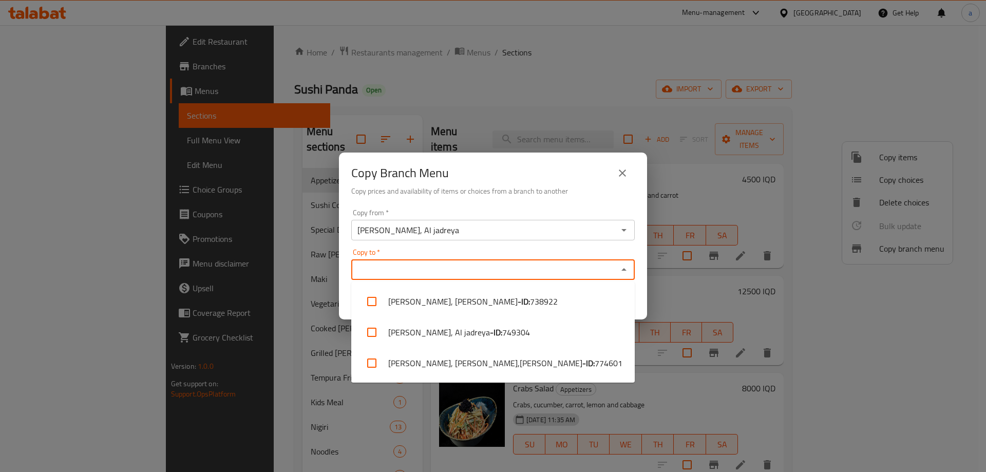
click at [437, 271] on input "Copy to   *" at bounding box center [484, 269] width 260 height 14
click at [533, 251] on div "Copy to   * Copy to *" at bounding box center [493, 264] width 284 height 31
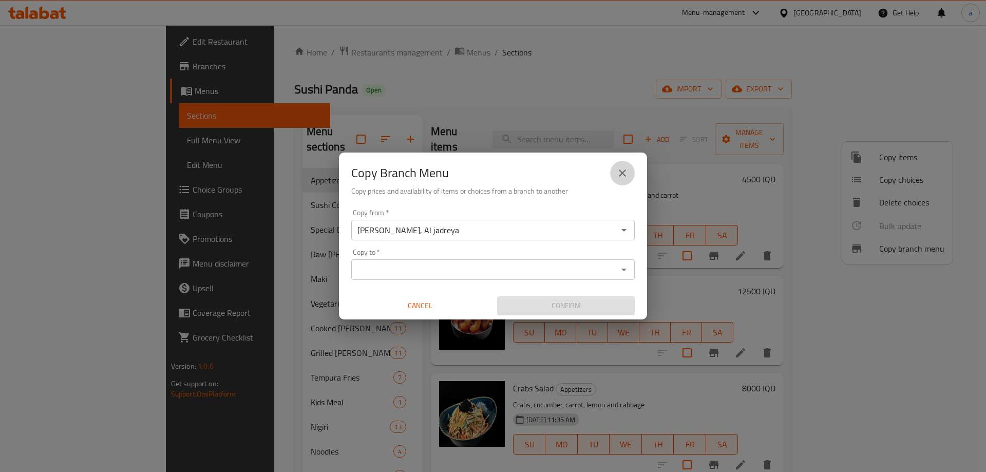
click at [625, 165] on button "close" at bounding box center [622, 173] width 25 height 25
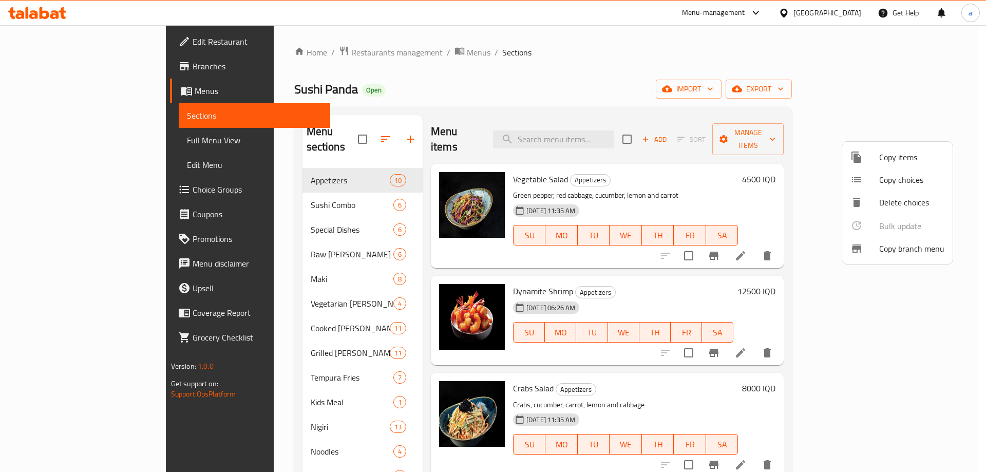
click at [55, 62] on div at bounding box center [493, 236] width 986 height 472
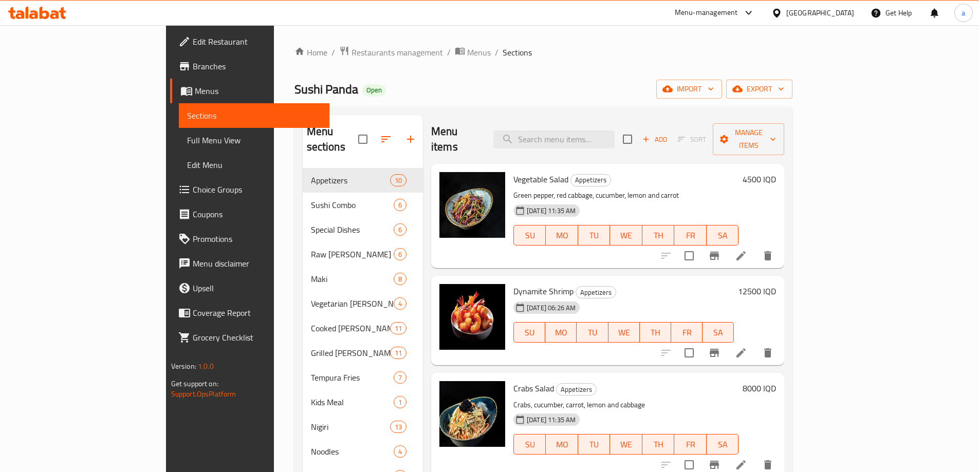
click at [193, 44] on span "Edit Restaurant" at bounding box center [257, 41] width 128 height 12
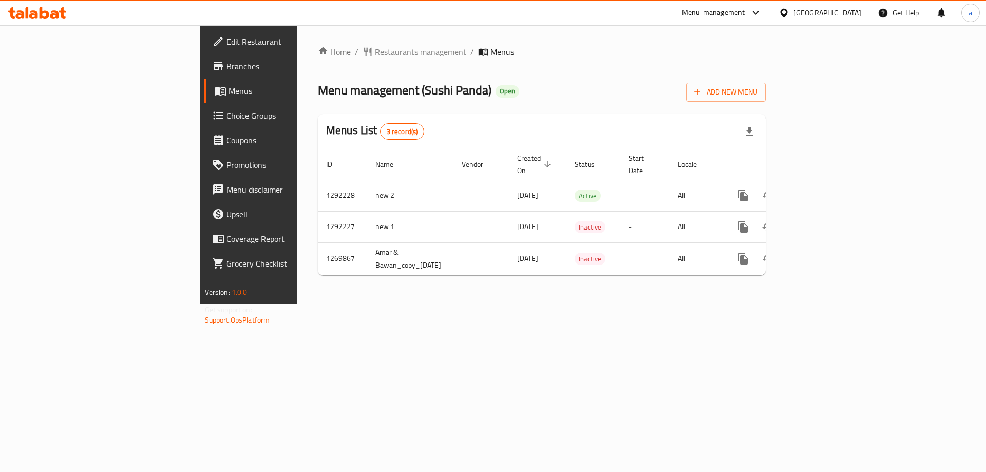
click at [227, 68] on span "Branches" at bounding box center [292, 66] width 130 height 12
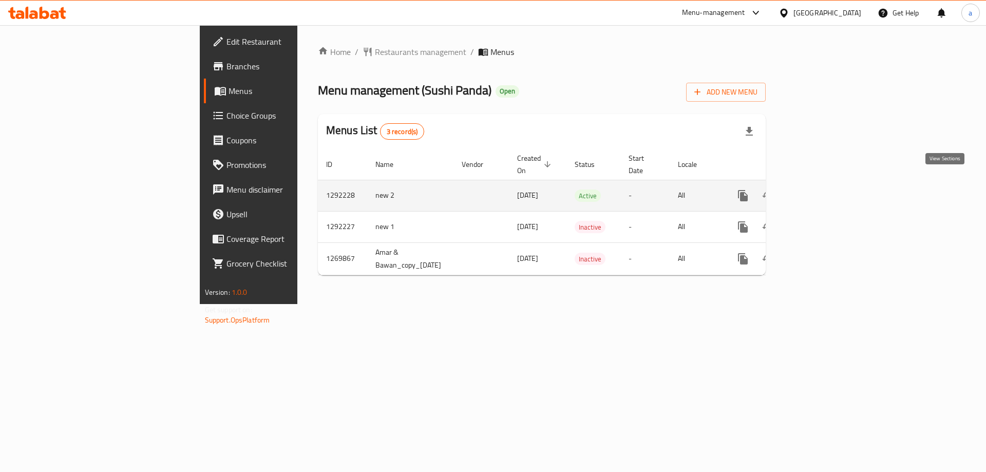
click at [823, 190] on icon "enhanced table" at bounding box center [817, 196] width 12 height 12
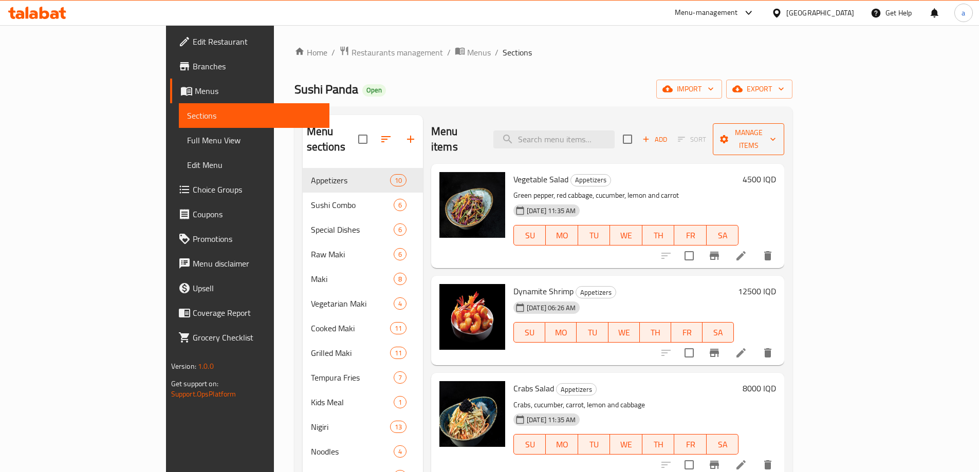
click at [776, 133] on span "Manage items" at bounding box center [748, 139] width 55 height 26
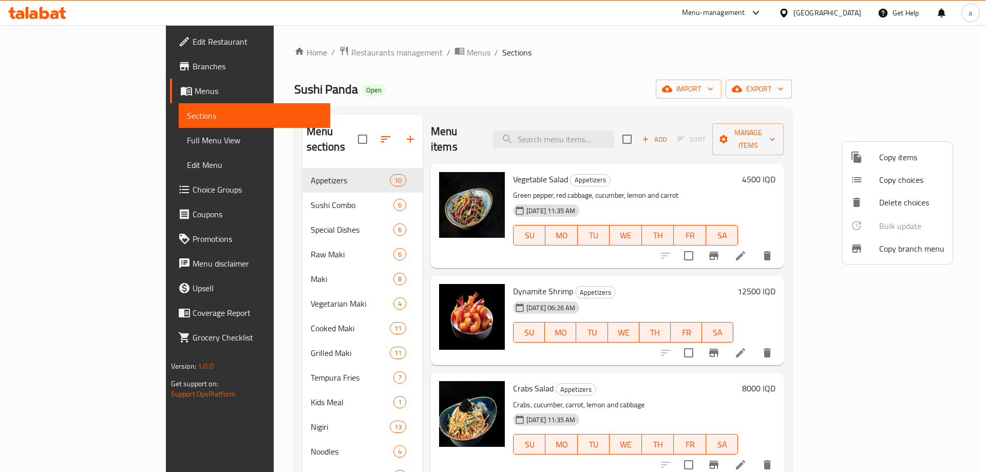
click at [906, 252] on span "Copy branch menu" at bounding box center [911, 248] width 65 height 12
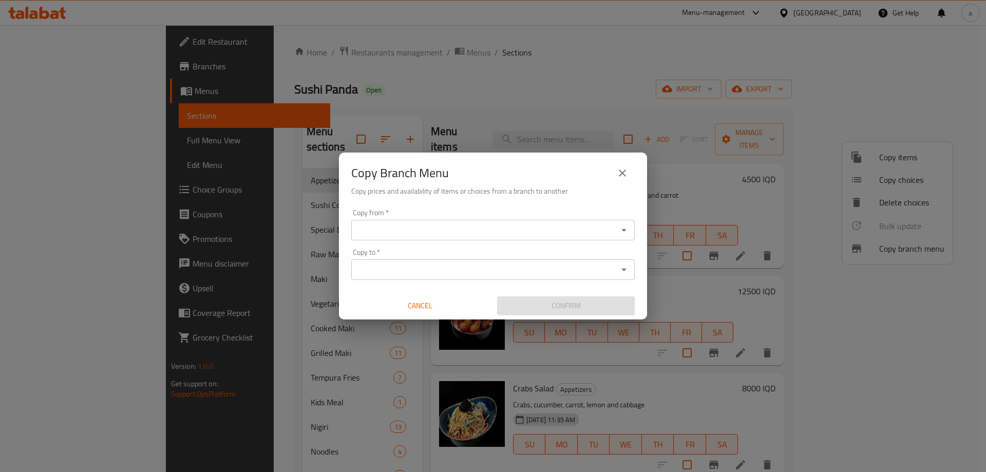
click at [501, 239] on div "Copy from *" at bounding box center [493, 230] width 284 height 21
paste input "[PERSON_NAME], Al jadreya"
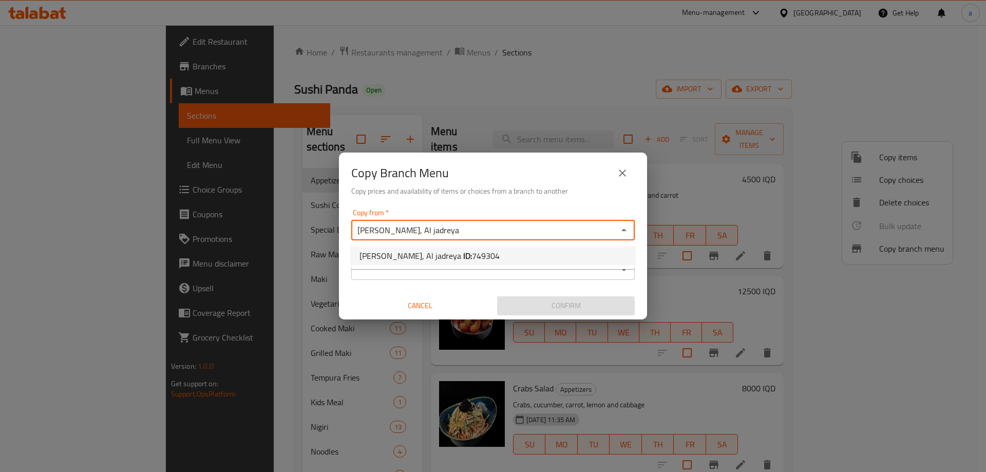
click at [472, 258] on span "749304" at bounding box center [486, 255] width 28 height 15
type input "[PERSON_NAME], Al jadreya"
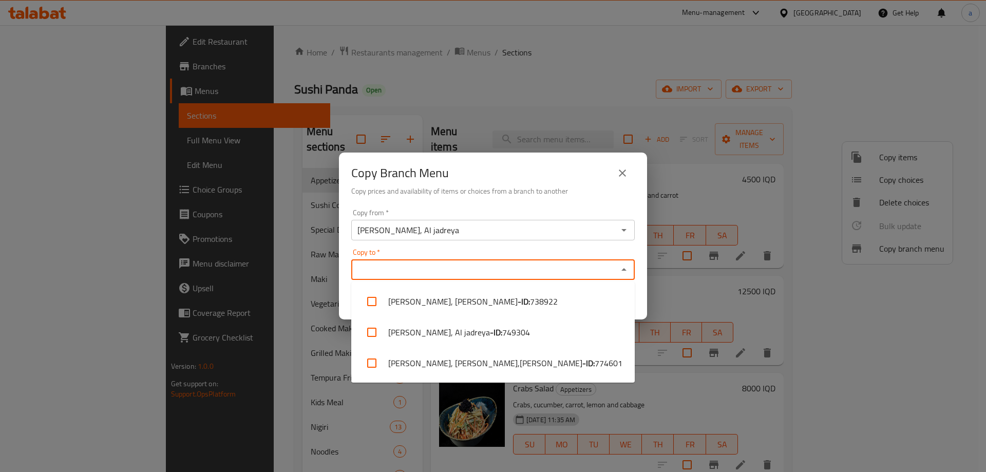
click at [450, 267] on input "Copy to   *" at bounding box center [484, 269] width 260 height 14
click at [583, 363] on b "- ID:" at bounding box center [589, 363] width 12 height 12
checkbox input "true"
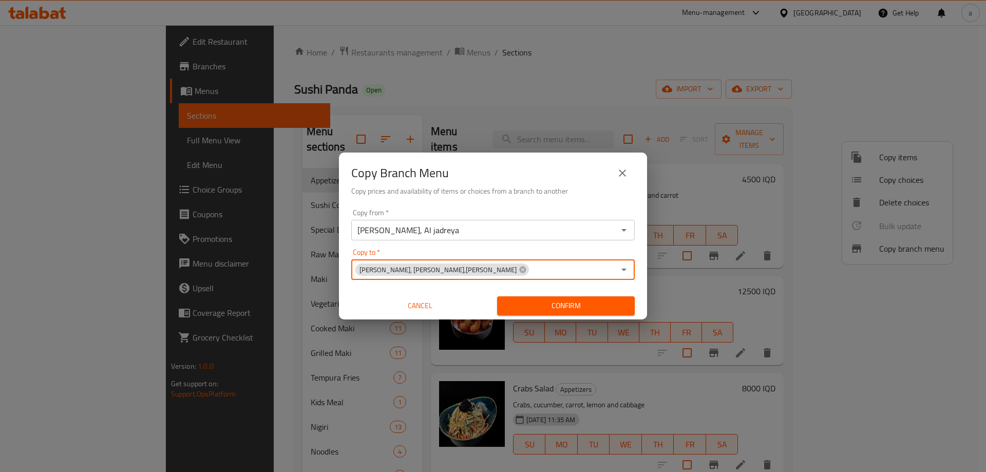
click at [562, 306] on span "Confirm" at bounding box center [565, 305] width 121 height 13
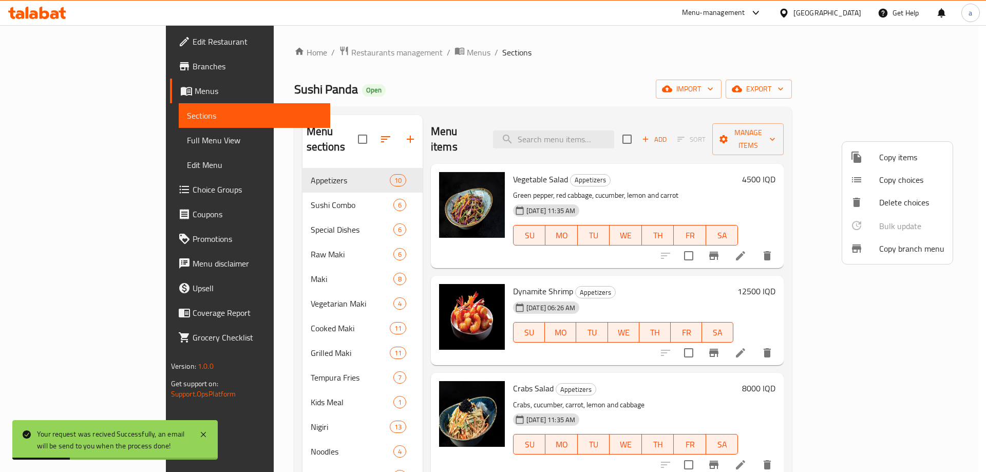
click at [54, 91] on div at bounding box center [493, 236] width 986 height 472
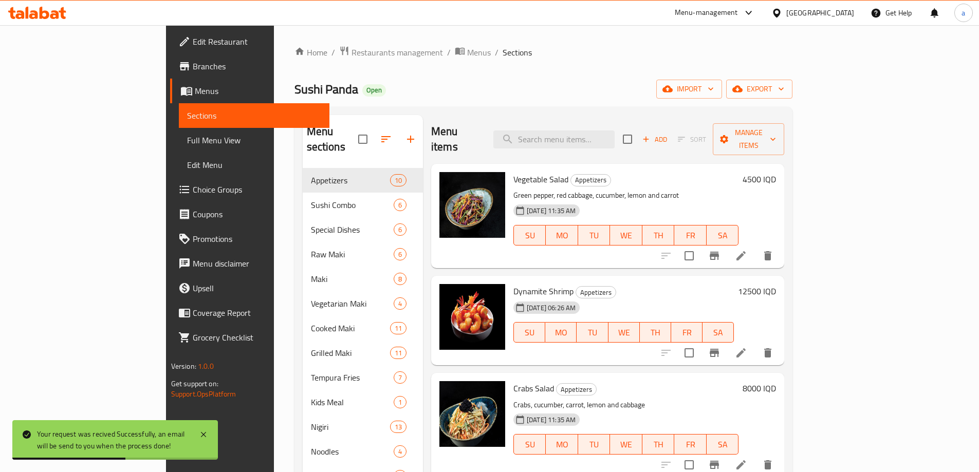
click at [187, 142] on span "Full Menu View" at bounding box center [254, 140] width 134 height 12
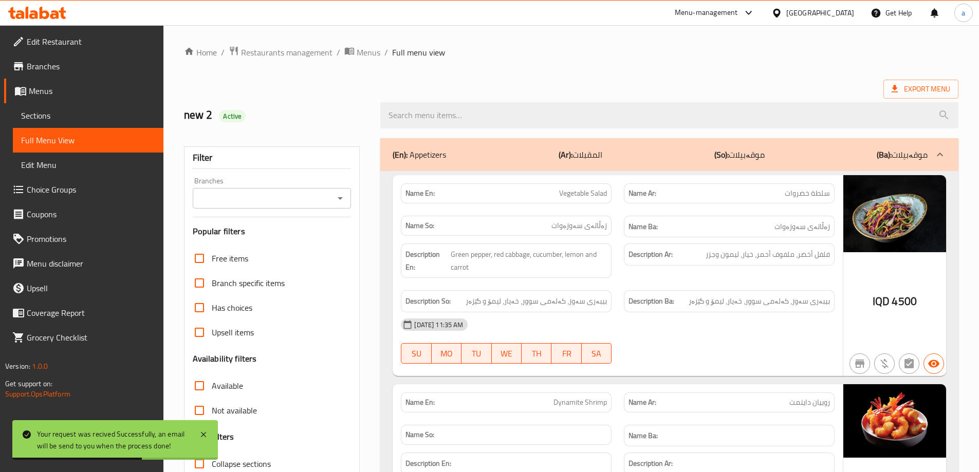
click at [352, 200] on div "Filter Branches Branches Popular filters Free items Branch specific items Has c…" at bounding box center [272, 336] width 176 height 380
click at [337, 199] on icon "Open" at bounding box center [340, 198] width 12 height 12
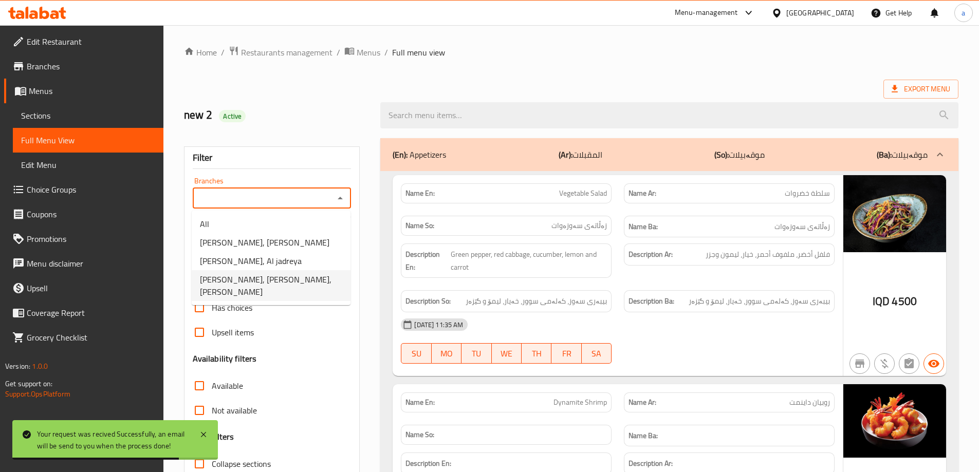
click at [285, 282] on span "Sushi Panda, Al dawoodi,Al dawoodi" at bounding box center [271, 285] width 142 height 25
type input "Sushi Panda, Al dawoodi,Al dawoodi"
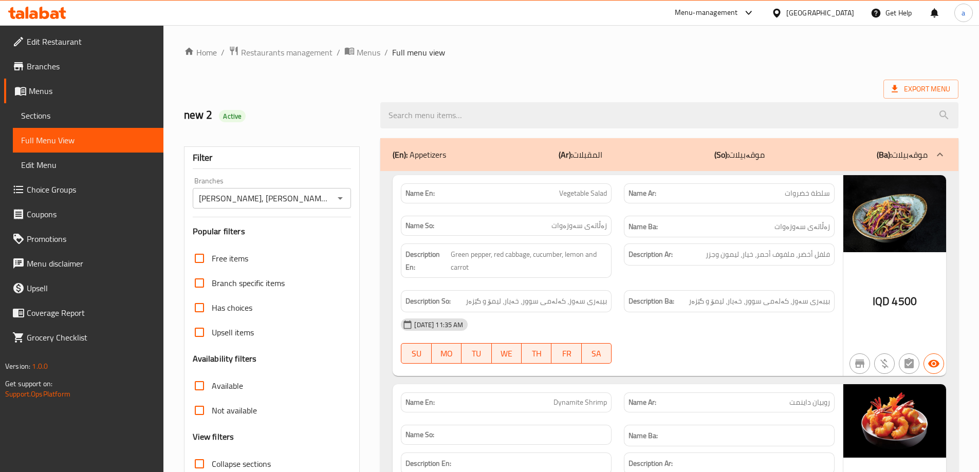
click at [337, 164] on div "Filter" at bounding box center [272, 158] width 159 height 22
click at [84, 59] on link "Branches" at bounding box center [83, 66] width 159 height 25
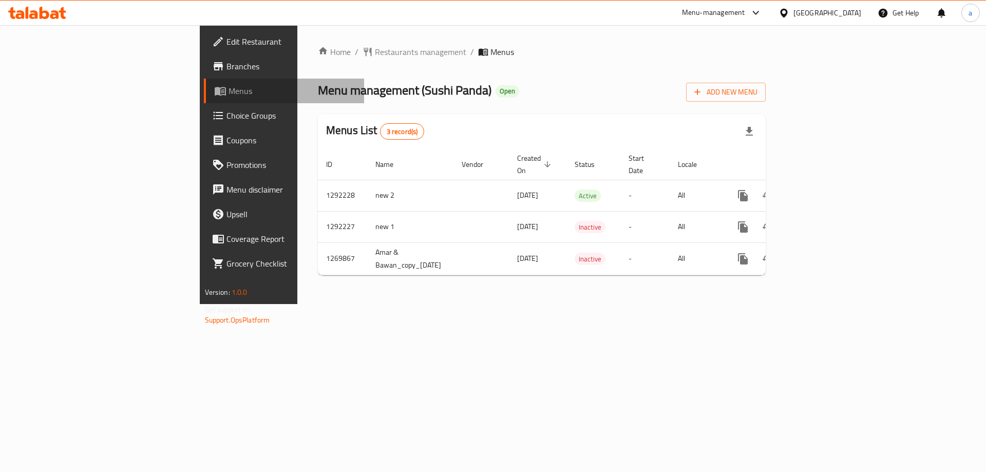
click at [204, 84] on link "Menus" at bounding box center [284, 91] width 161 height 25
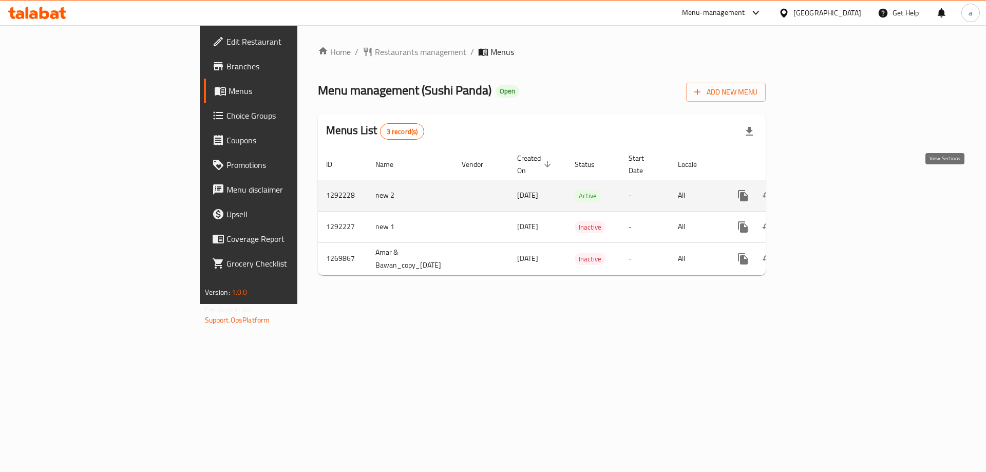
click at [830, 184] on link "enhanced table" at bounding box center [817, 195] width 25 height 25
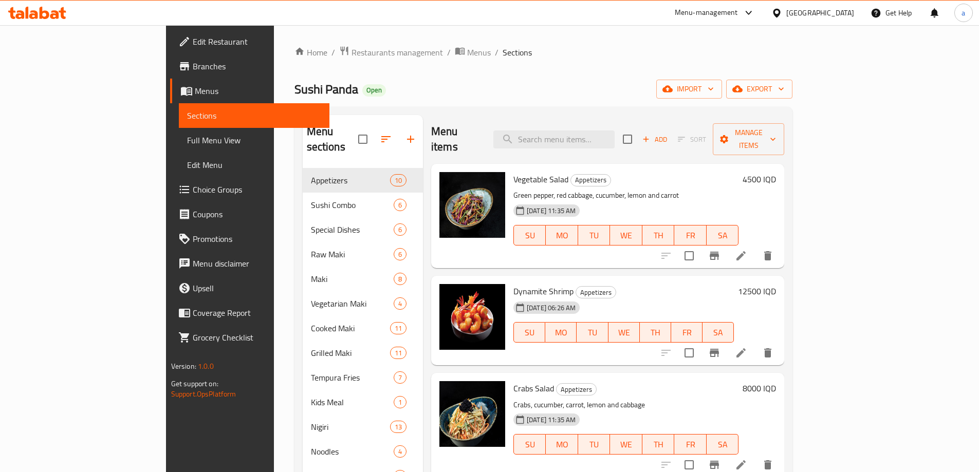
click at [187, 140] on span "Full Menu View" at bounding box center [254, 140] width 134 height 12
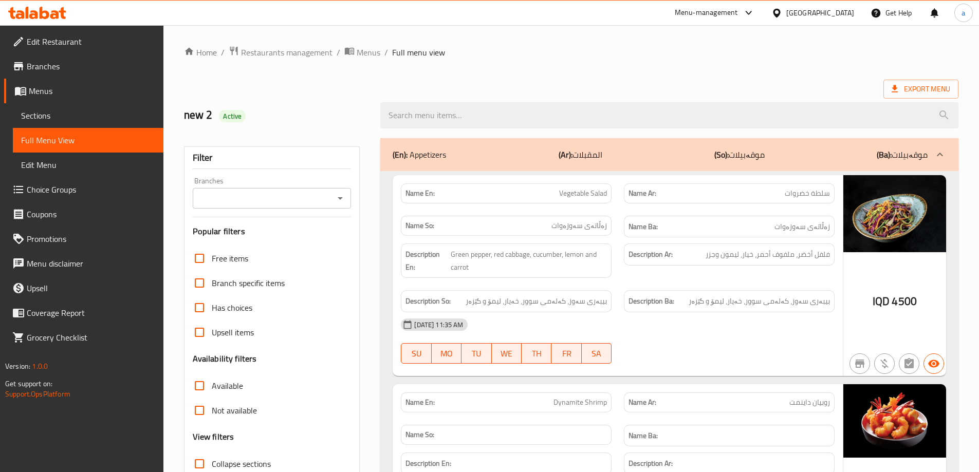
click at [337, 195] on icon "Open" at bounding box center [340, 198] width 12 height 12
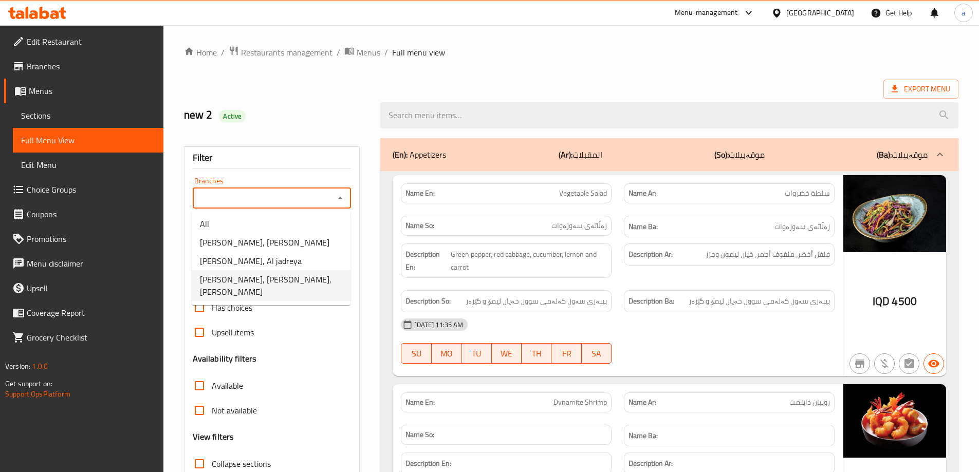
click at [284, 280] on span "Sushi Panda, Al dawoodi, Al dawoodi" at bounding box center [271, 285] width 142 height 25
type input "Sushi Panda, Al dawoodi, Al dawoodi"
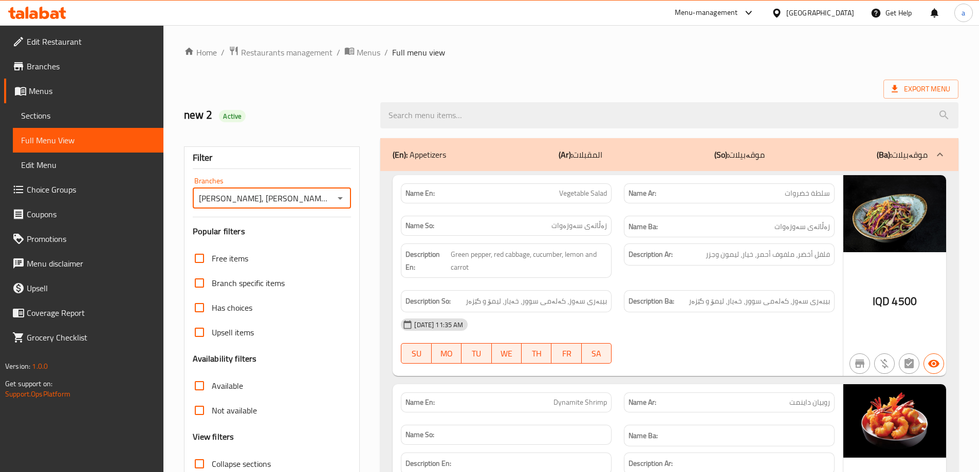
scroll to position [308, 0]
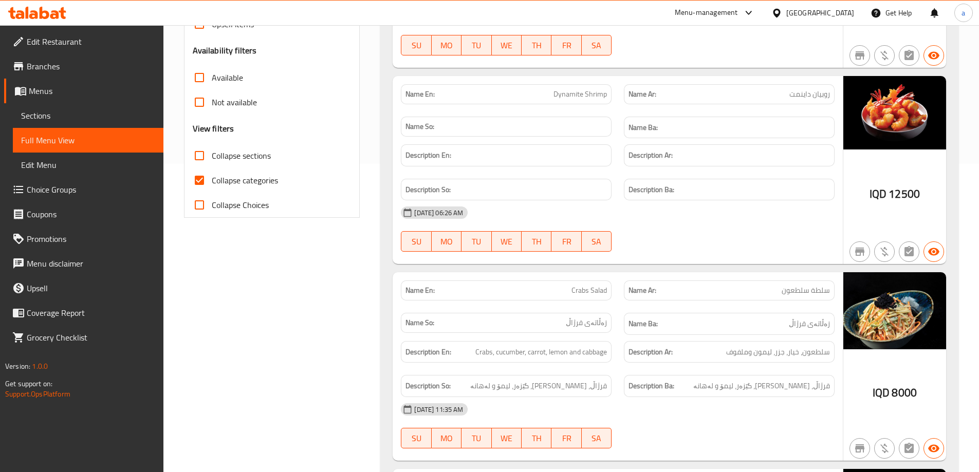
click at [232, 178] on span "Collapse categories" at bounding box center [245, 180] width 66 height 12
click at [212, 178] on input "Collapse categories" at bounding box center [199, 180] width 25 height 25
checkbox input "false"
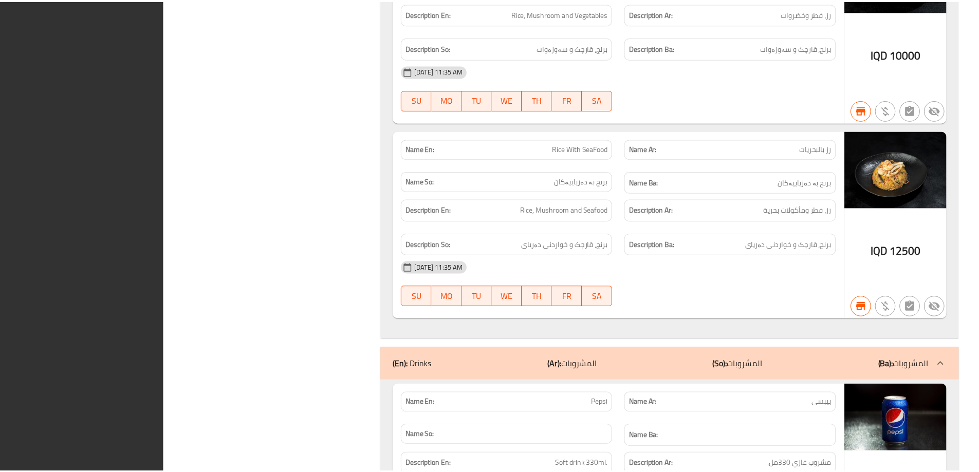
scroll to position [25407, 0]
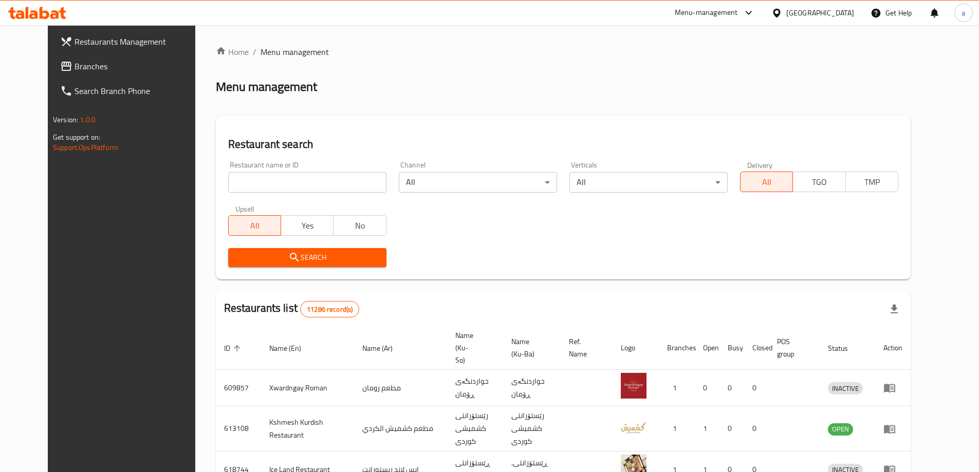
click at [88, 53] on link "Restaurants Management" at bounding box center [131, 41] width 159 height 25
